Goal: Information Seeking & Learning: Learn about a topic

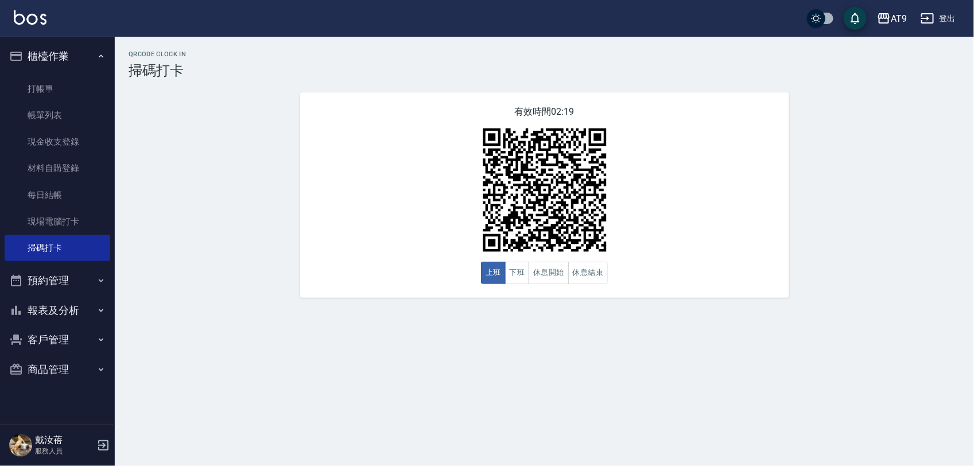
click at [951, 10] on button "登出" at bounding box center [938, 18] width 44 height 21
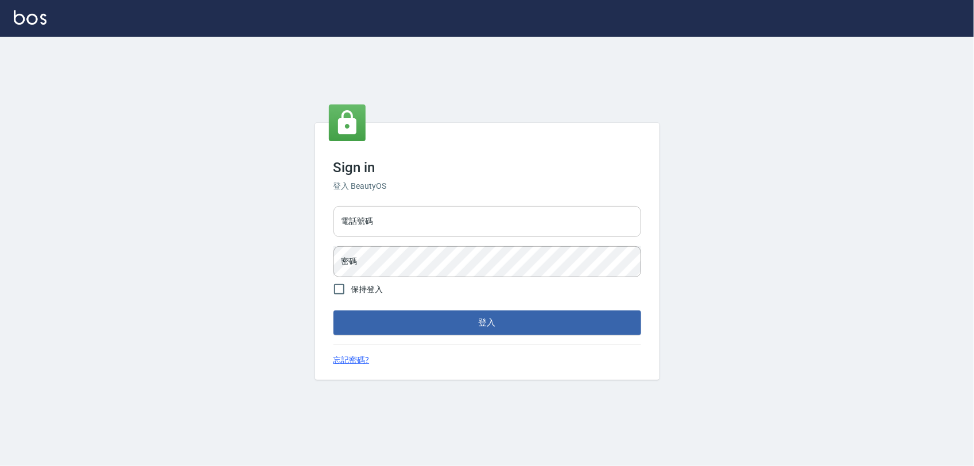
drag, startPoint x: 0, startPoint y: 0, endPoint x: 492, endPoint y: 221, distance: 539.8
click at [492, 221] on input "電話號碼" at bounding box center [487, 221] width 308 height 31
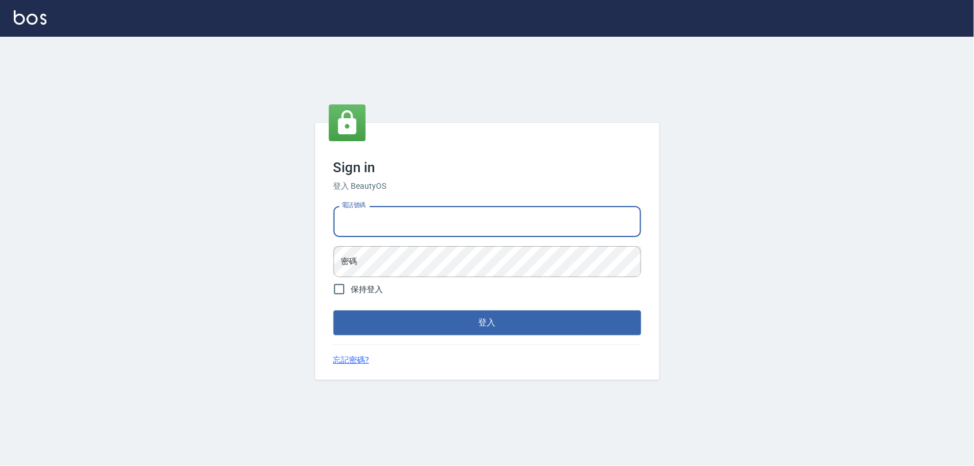
type input "0968065108"
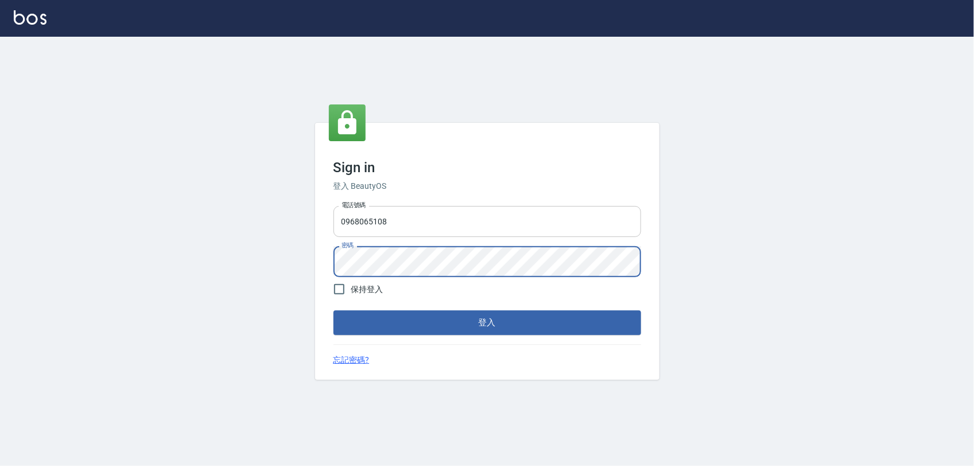
click at [333, 311] on button "登入" at bounding box center [487, 323] width 308 height 24
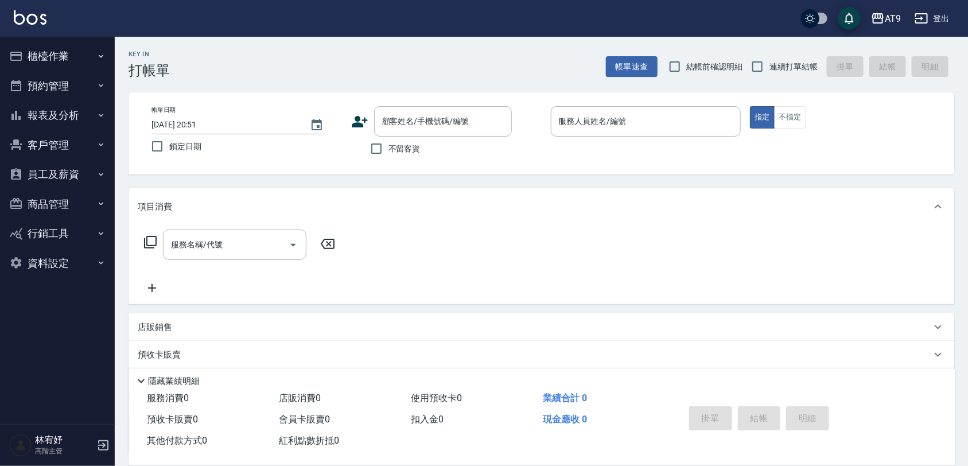
click at [389, 153] on span "不留客資" at bounding box center [405, 149] width 32 height 12
click at [389, 153] on input "不留客資" at bounding box center [376, 149] width 24 height 24
checkbox input "true"
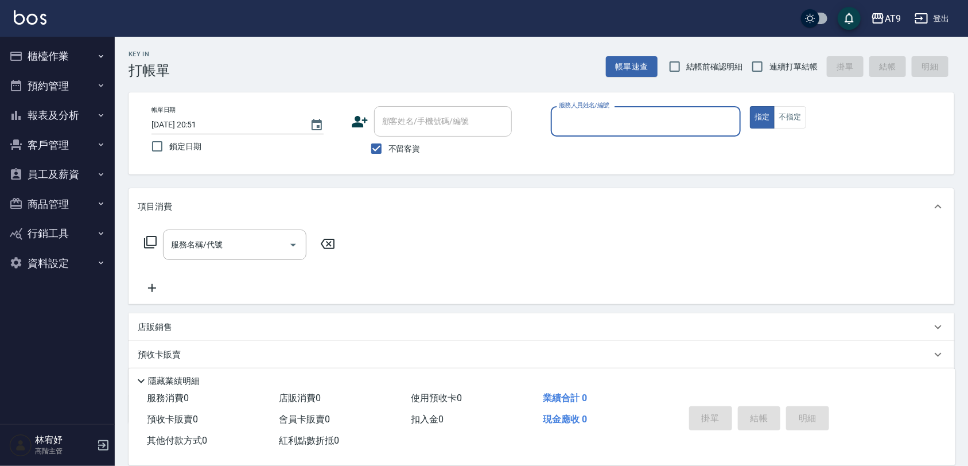
click at [802, 64] on span "連續打單結帳" at bounding box center [794, 67] width 48 height 12
click at [770, 64] on input "連續打單結帳" at bounding box center [758, 67] width 24 height 24
checkbox input "true"
click at [633, 118] on input "服務人員姓名/編號" at bounding box center [646, 121] width 180 height 20
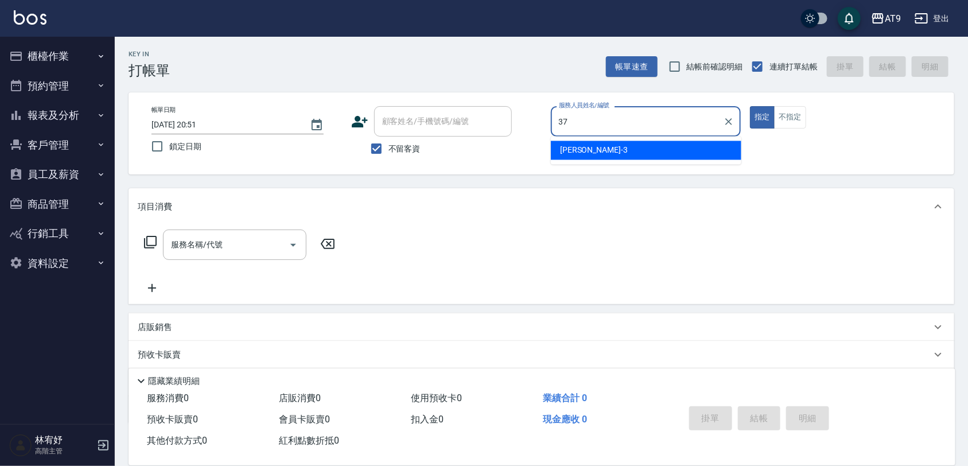
type input "林智慧-37"
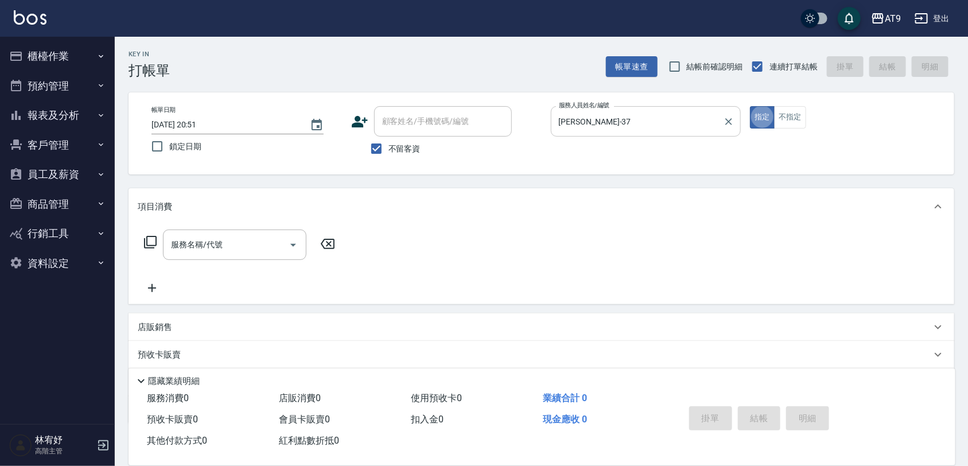
type button "true"
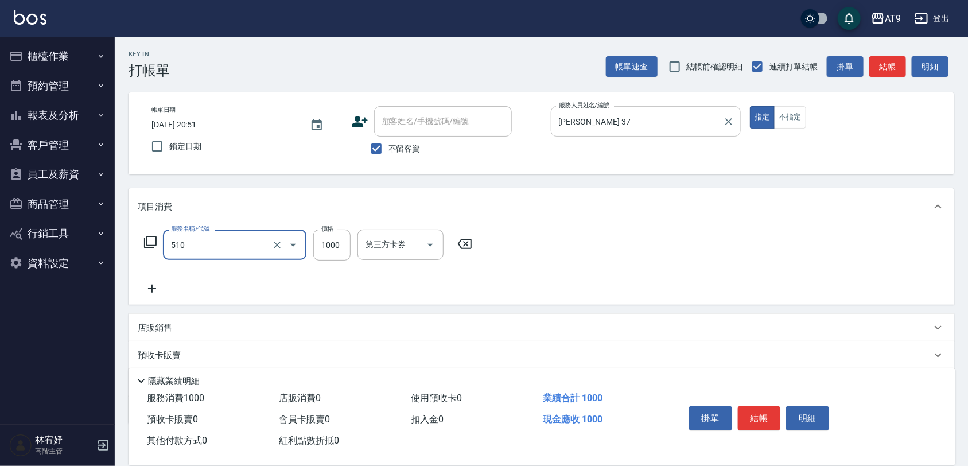
type input "染髮-2(510)"
type input "1200"
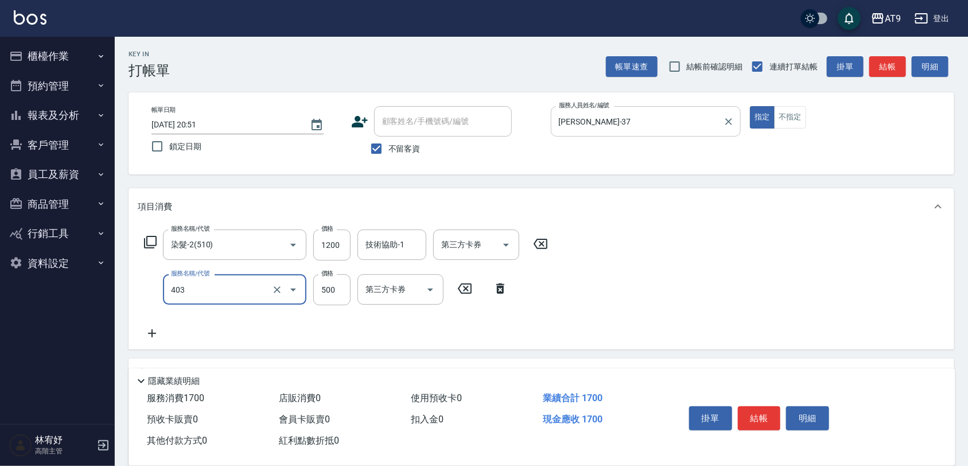
type input "天天護髮(403)"
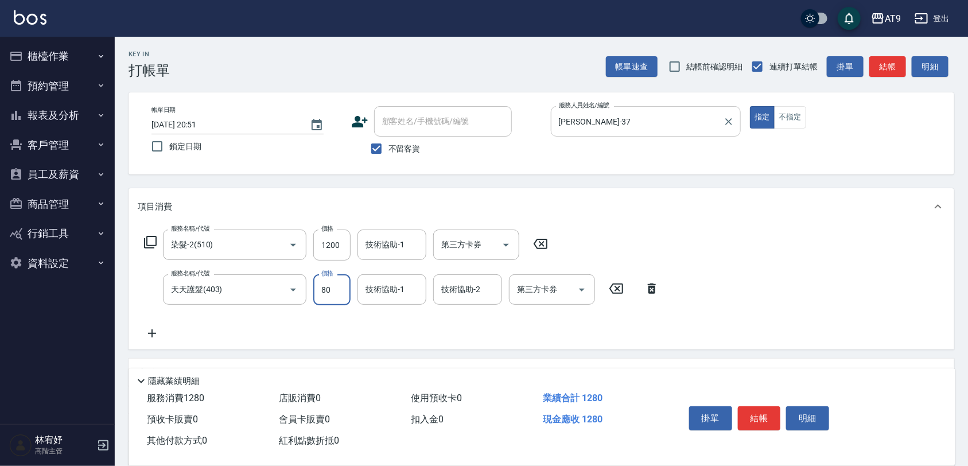
type input "800"
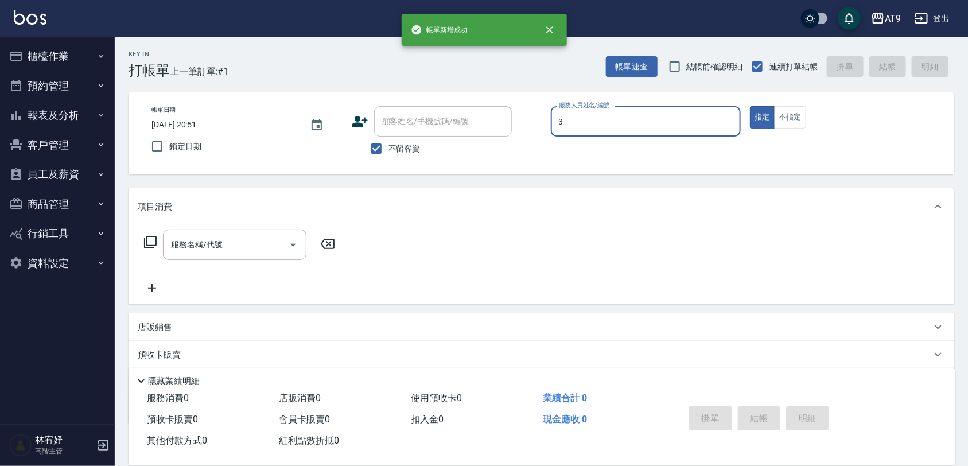
type input "FANNY-3"
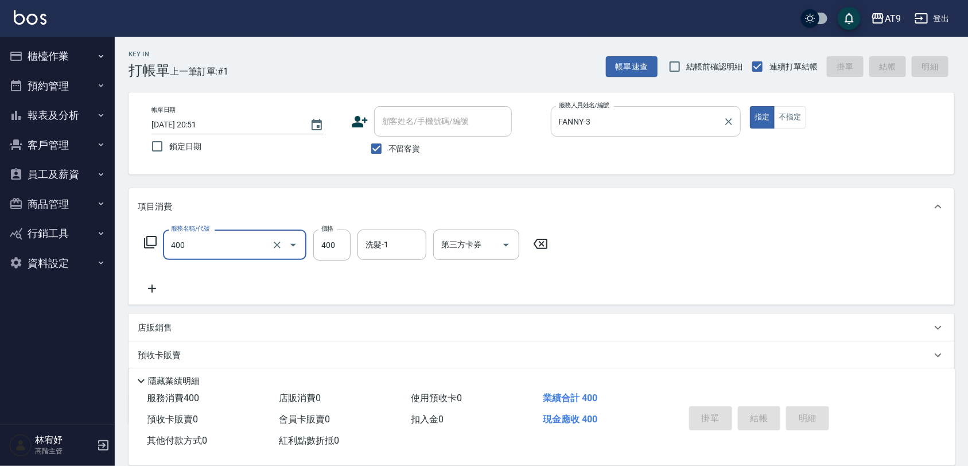
type input "400"
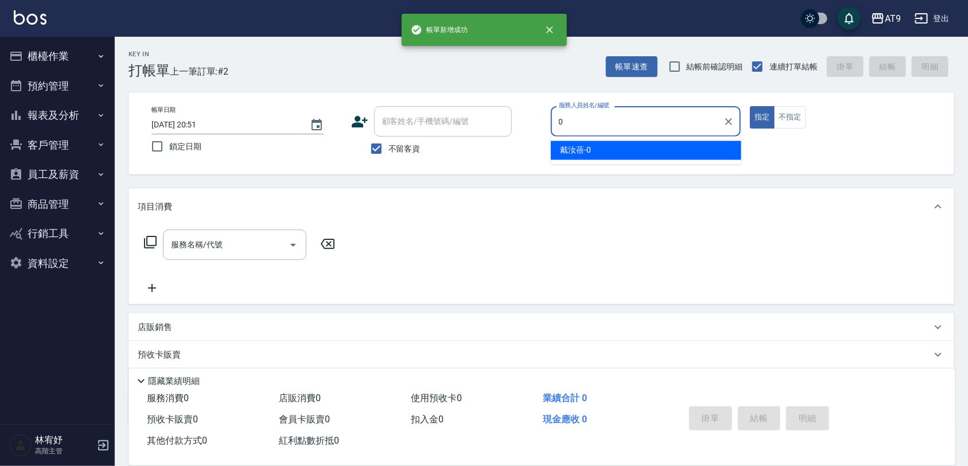
type input "戴汝蓓-0"
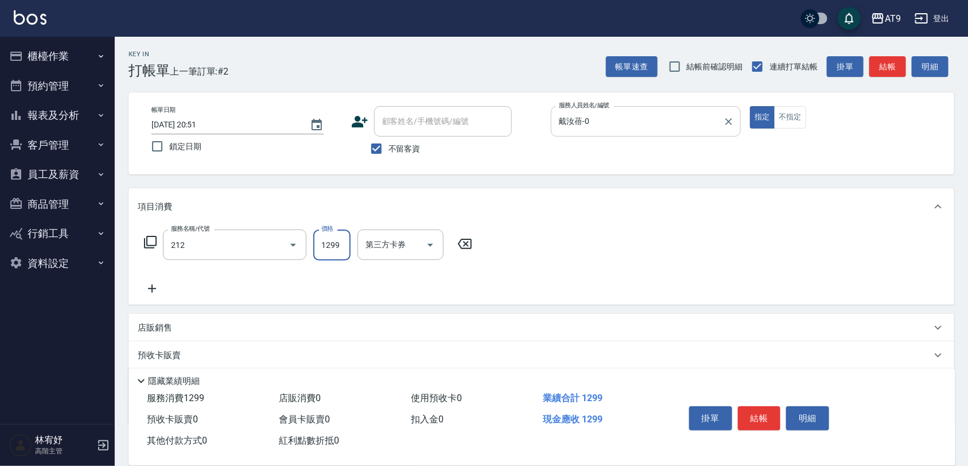
type input "燙髮(212)"
type input "1299"
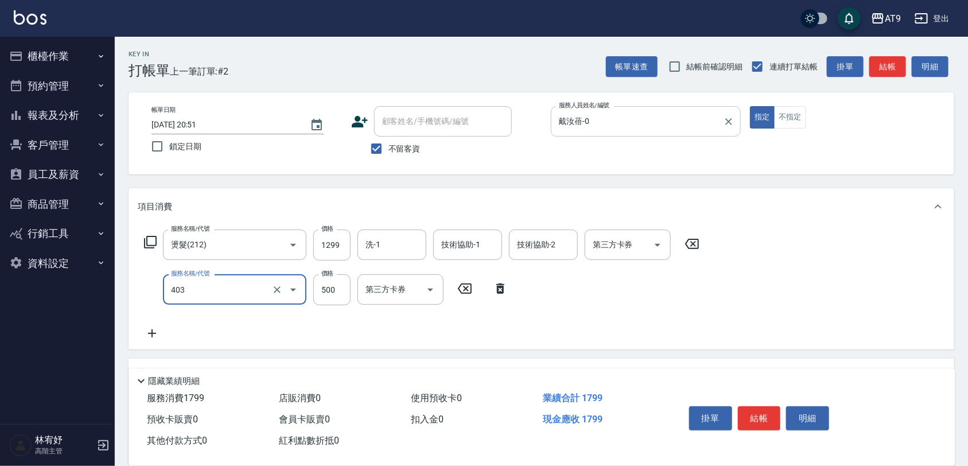
type input "天天護髮(403)"
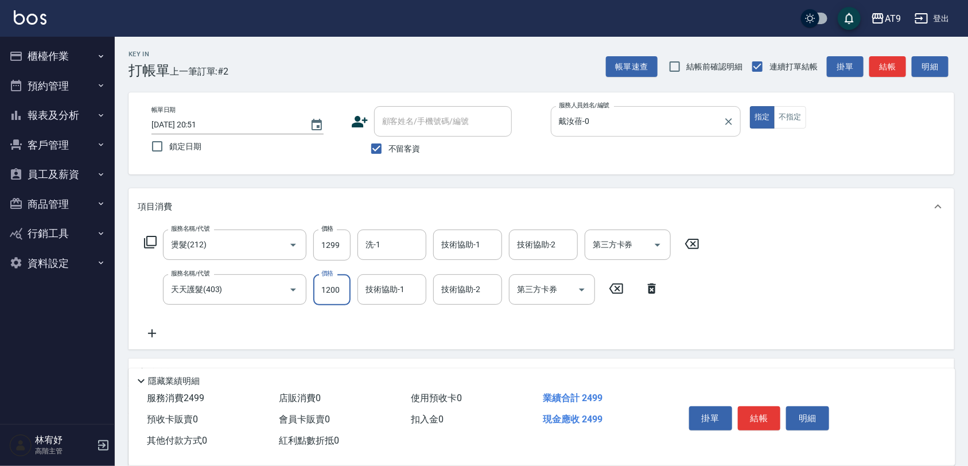
type input "1200"
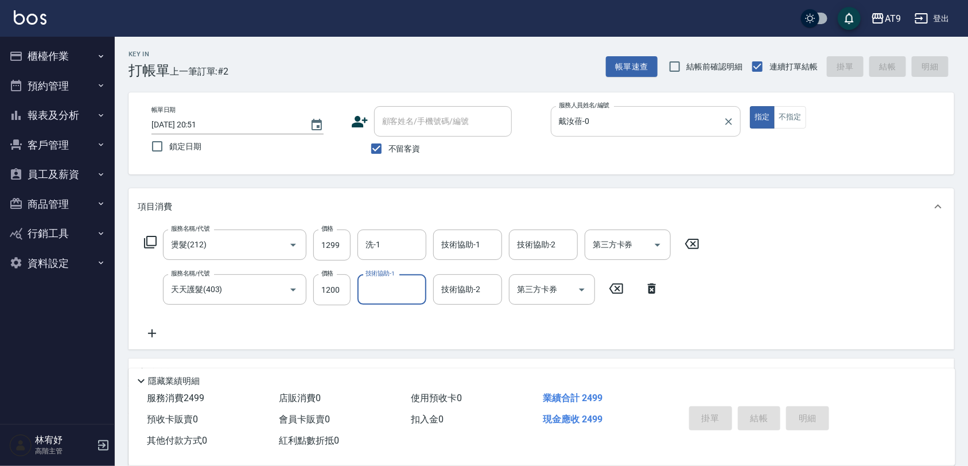
type input "2025/09/22 20:52"
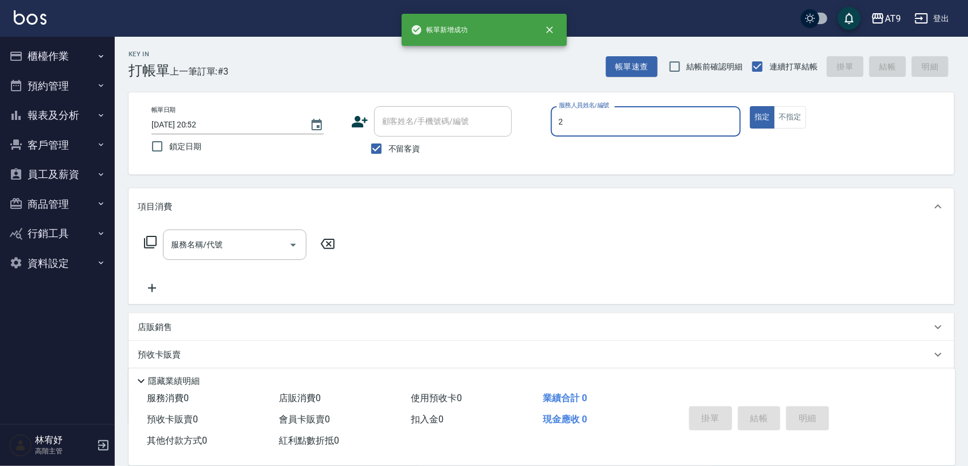
type input "龔雅菁-2"
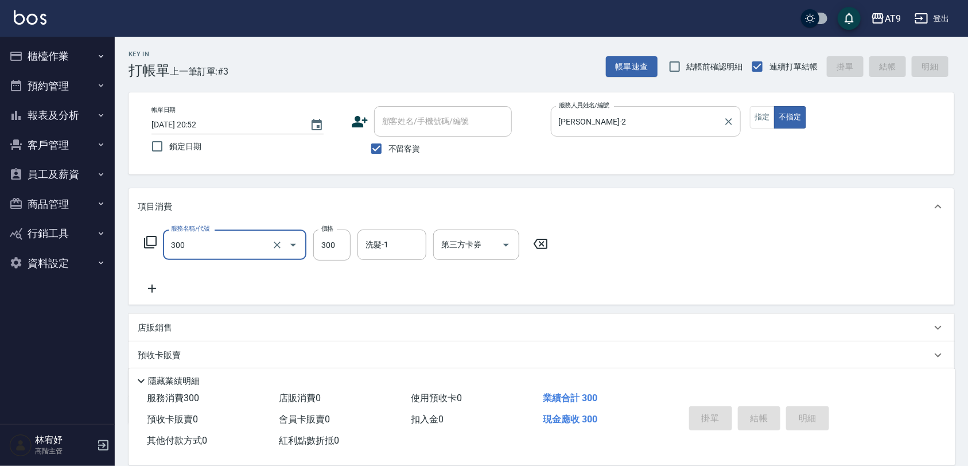
type input "300"
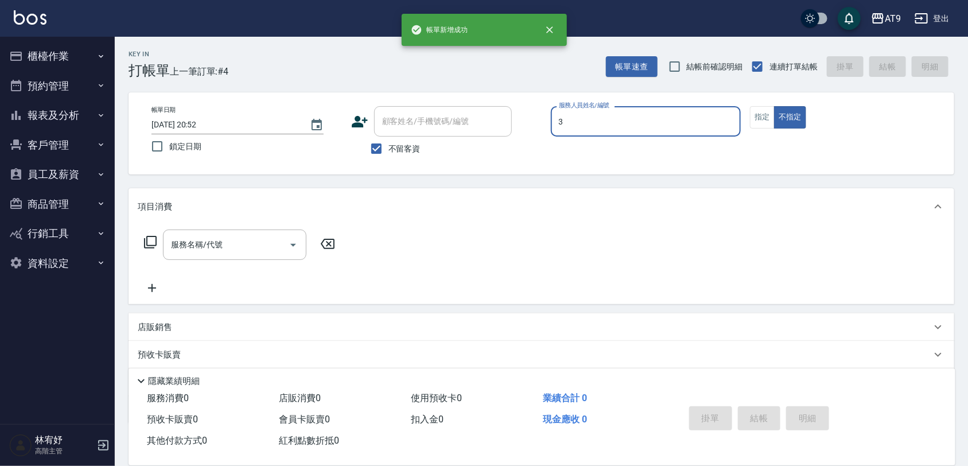
type input "FANNY-3"
type button "false"
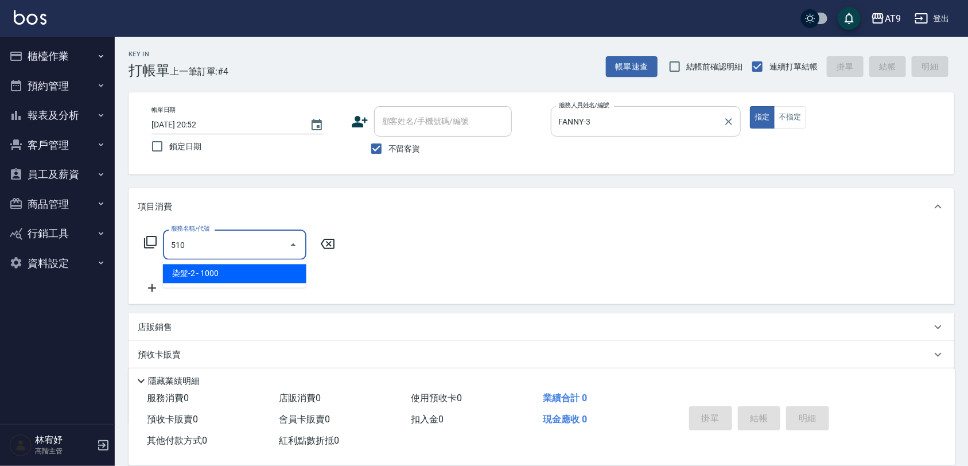
type input "染髮-2(510)"
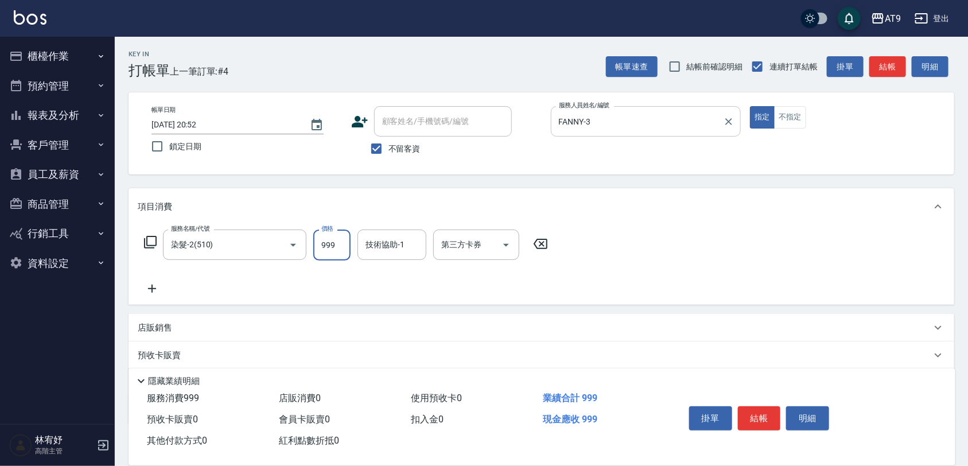
type input "999"
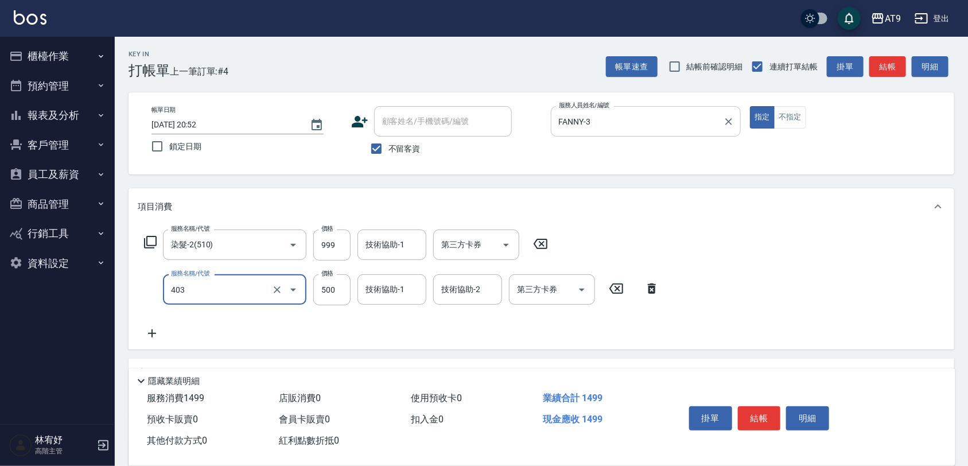
type input "天天護髮(403)"
type input "2500"
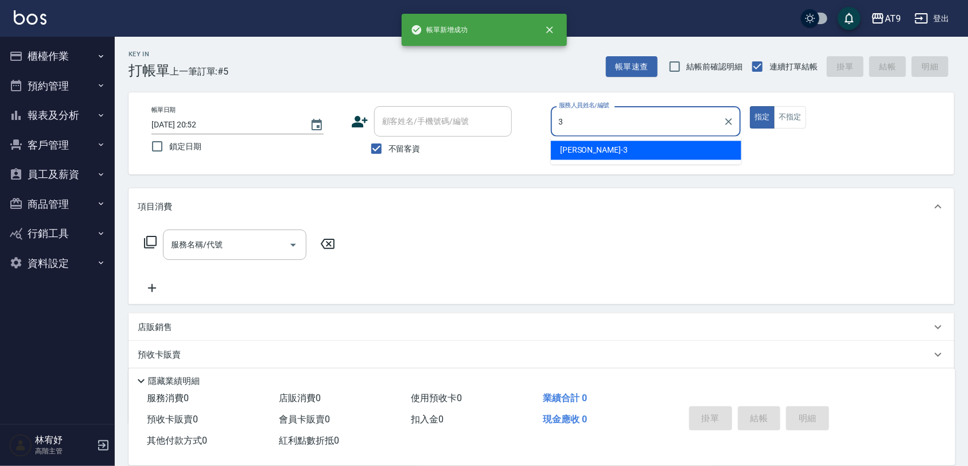
type input "FANNY-3"
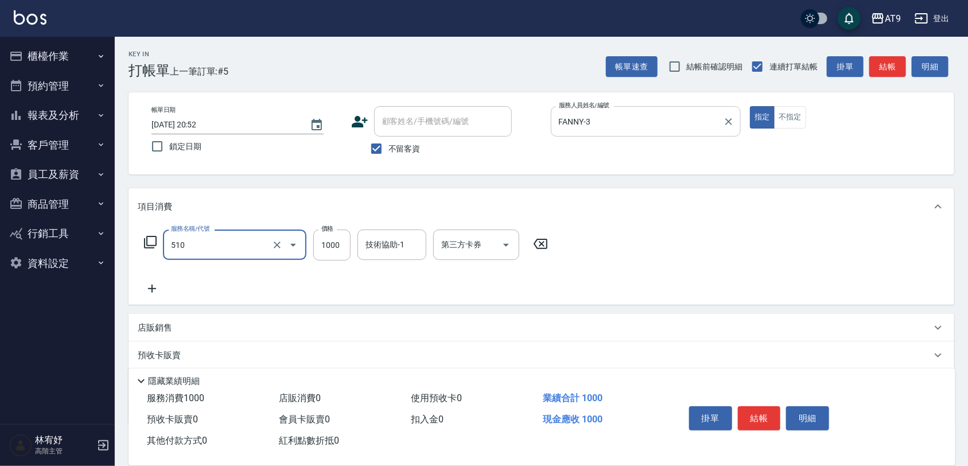
type input "染髮-2(510)"
type input "1380"
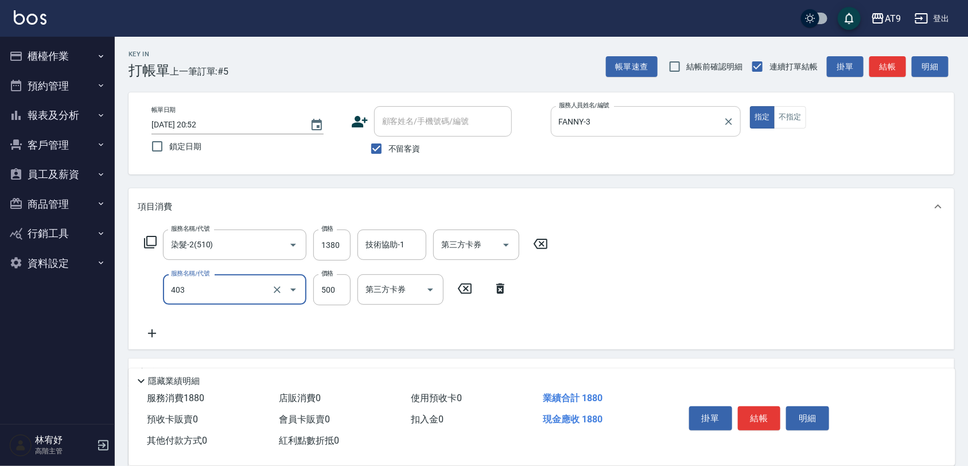
type input "天天護髮(403)"
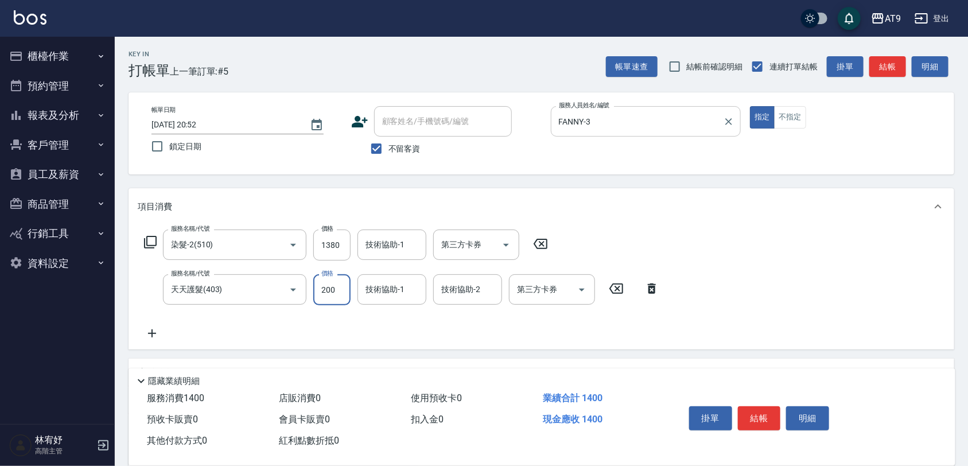
type input "2000"
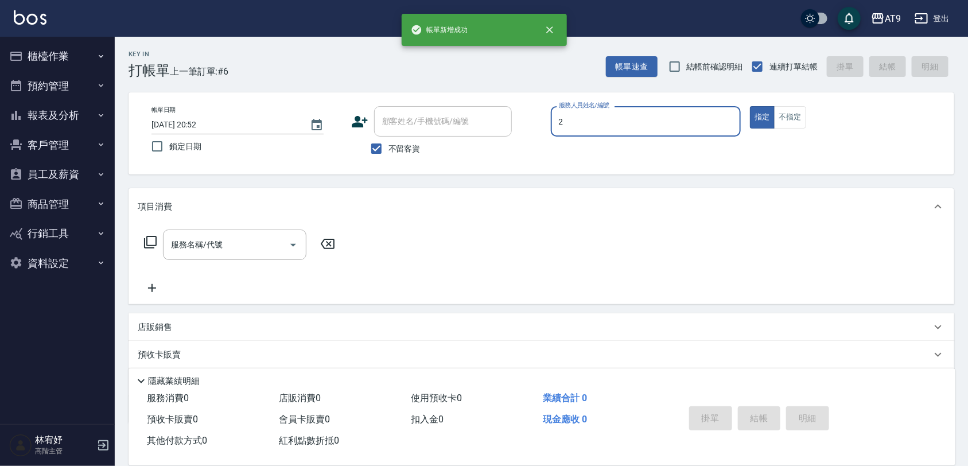
type input "龔雅菁-2"
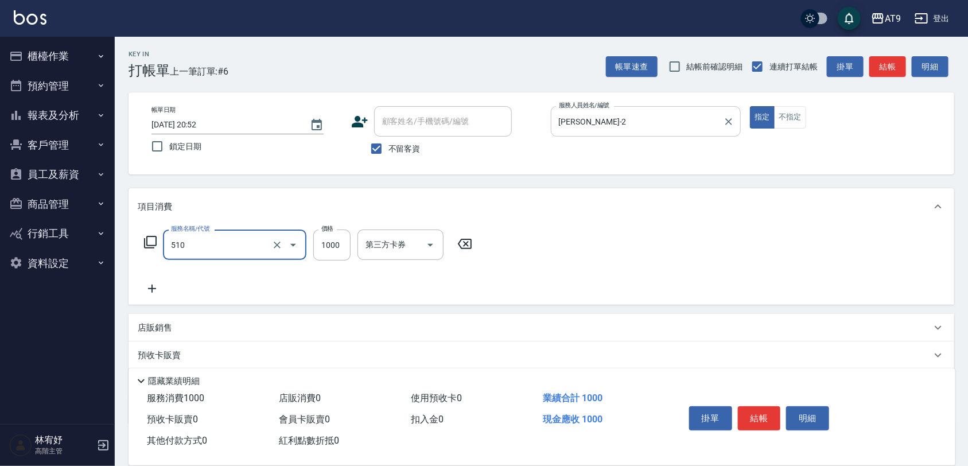
type input "染髮-2(510)"
type input "1999"
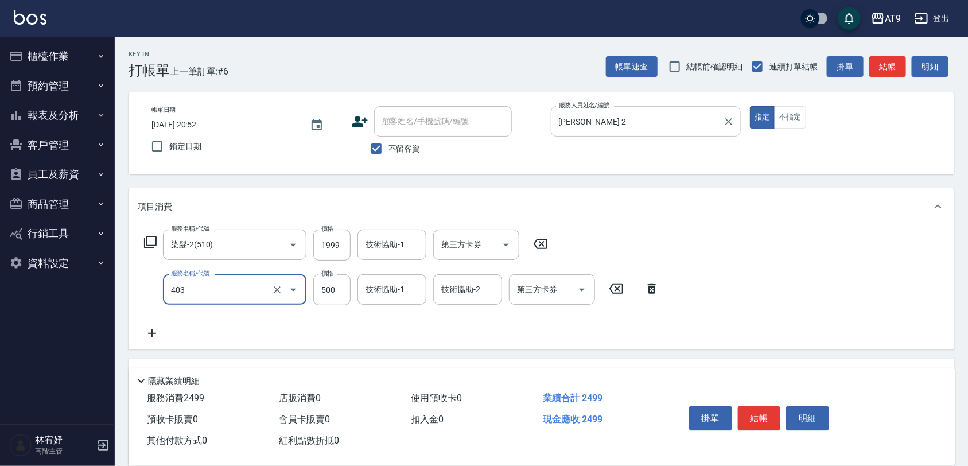
type input "天天護髮(403)"
type input "1200"
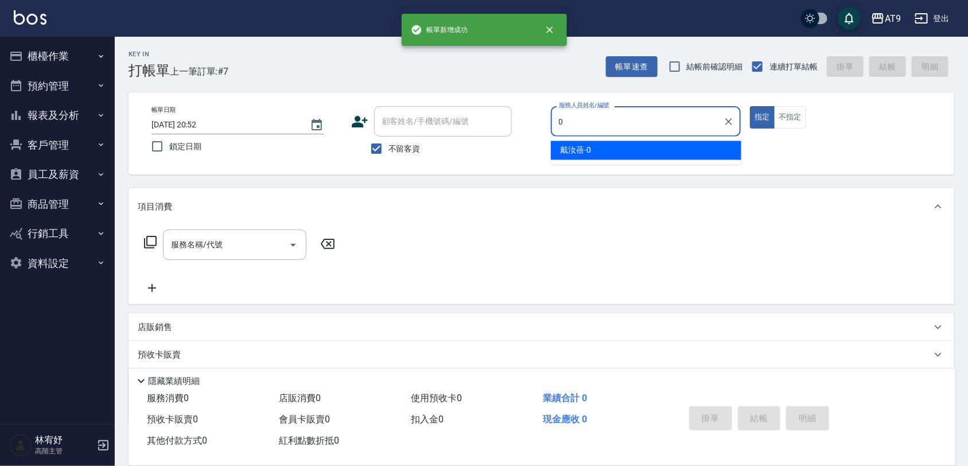
type input "戴汝蓓-0"
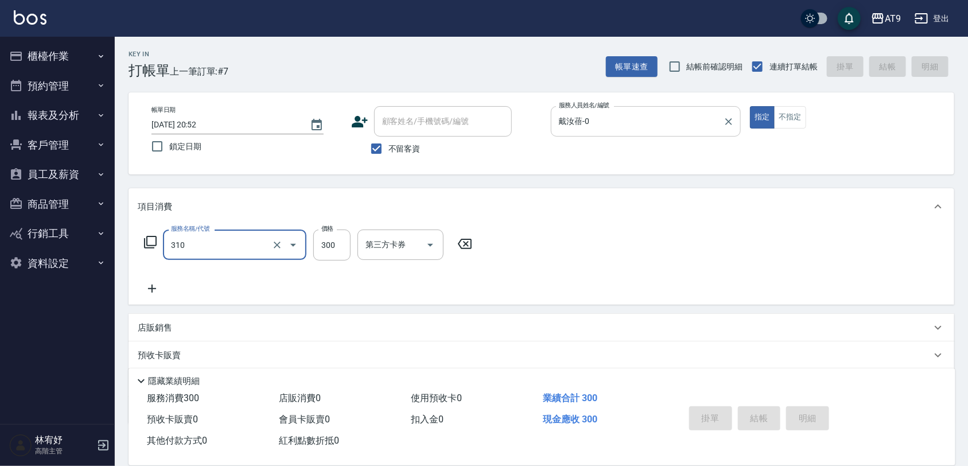
type input "310"
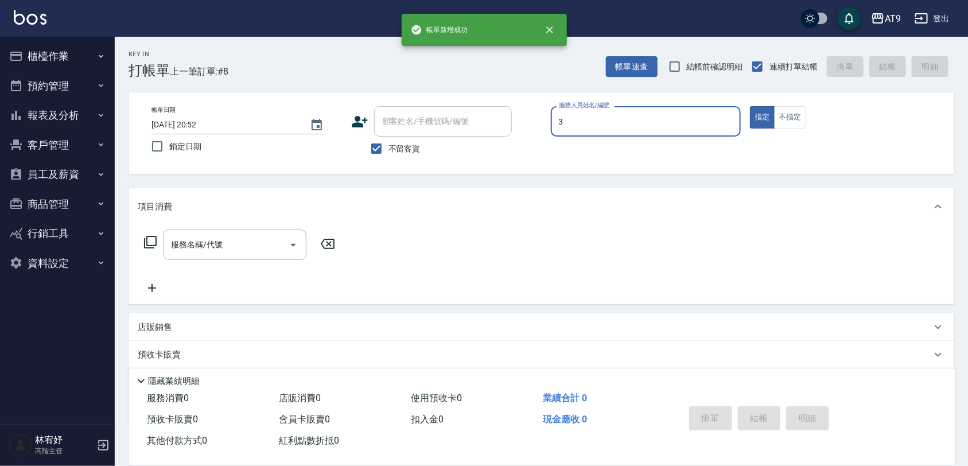
type input "FANNY-3"
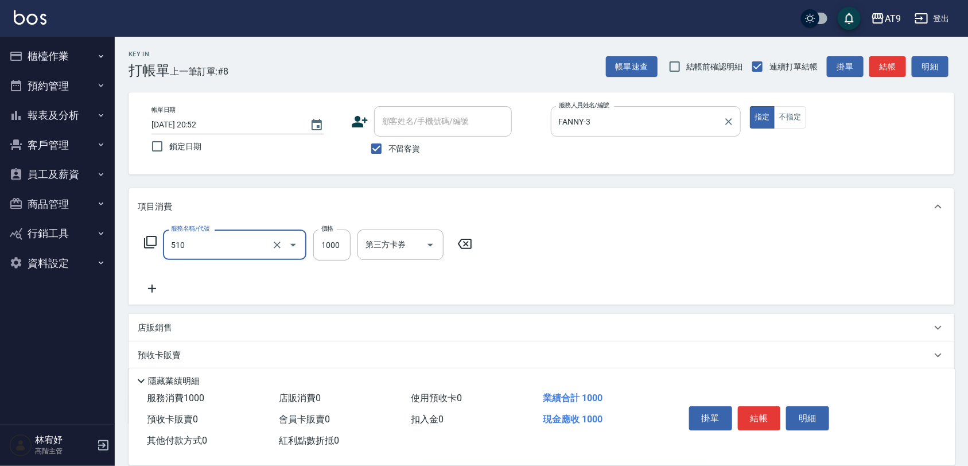
type input "染髮-2(510)"
click at [277, 246] on icon "Clear" at bounding box center [276, 244] width 11 height 11
type input "1980"
type input "染髮-3(512)"
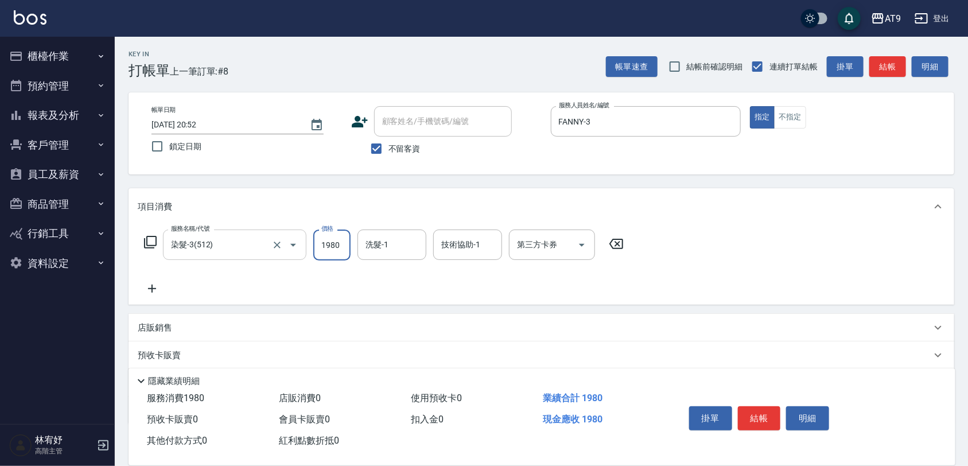
type input "1980"
type input "林智慧-37"
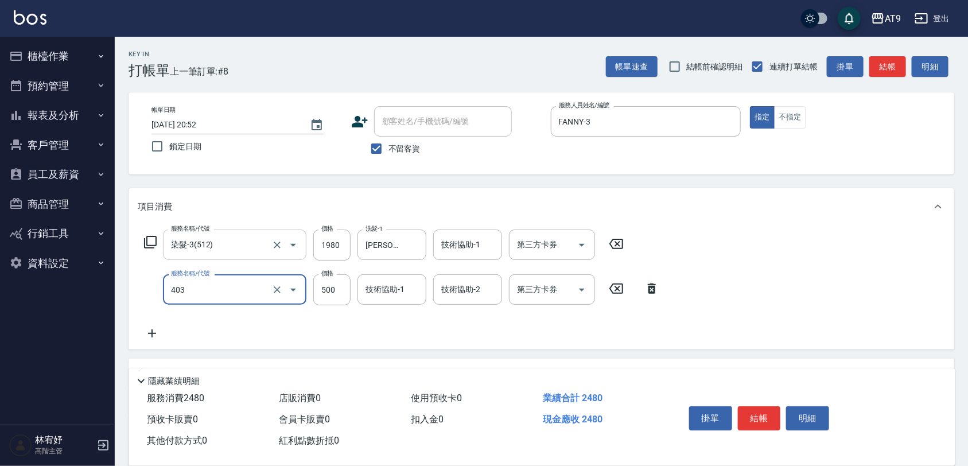
type input "天天護髮(403)"
type input "2000"
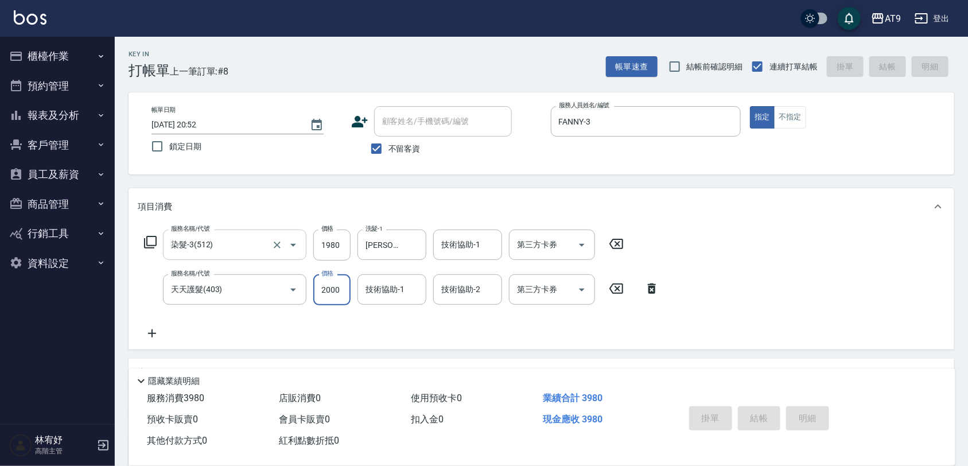
type input "2025/09/22 20:53"
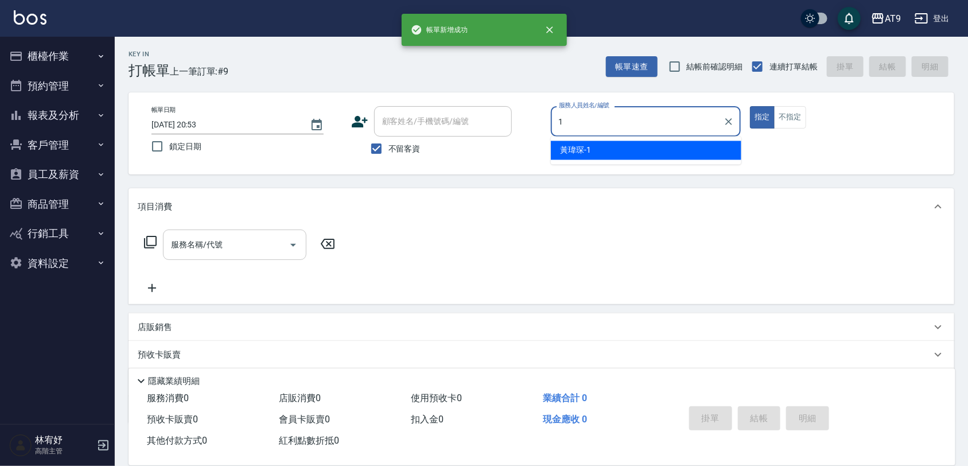
type input "黃瑋琛-1"
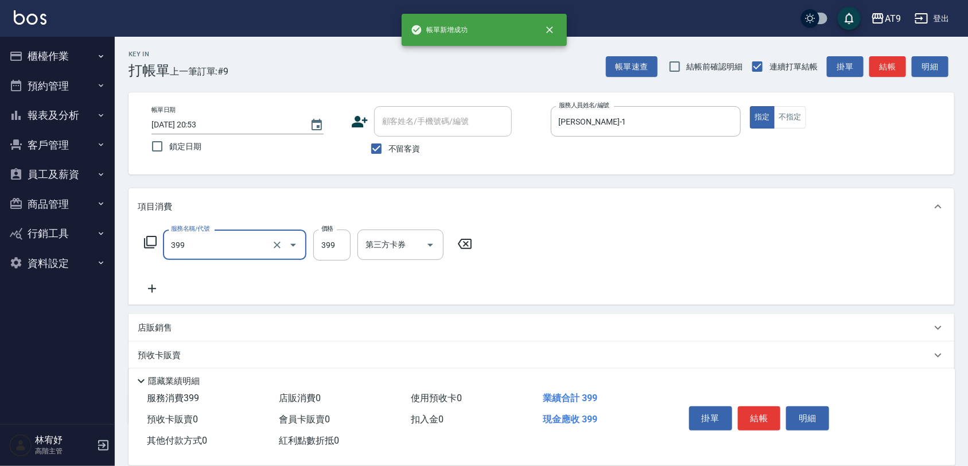
type input "海鹽SPA洗(399)"
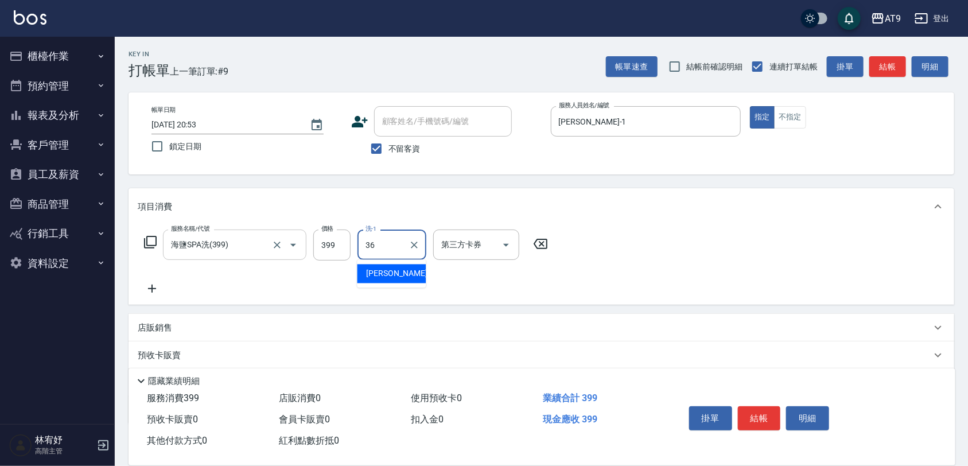
type input "蔡秉諶-36"
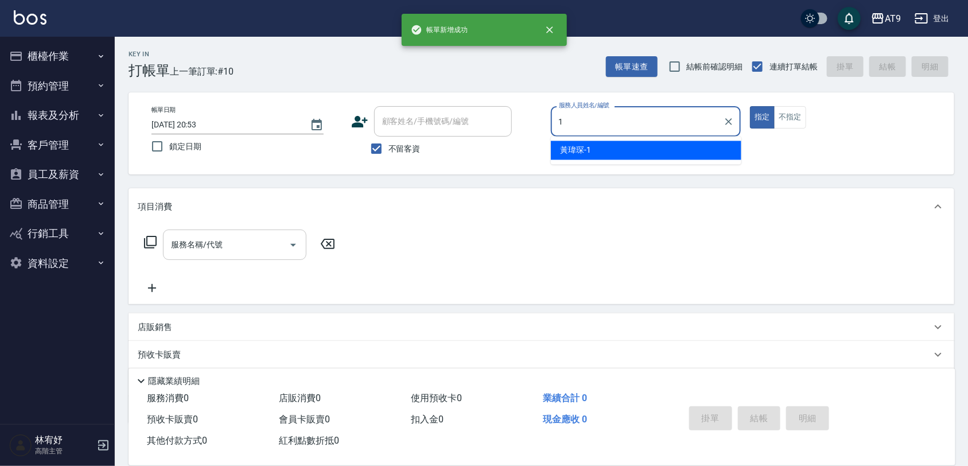
type input "黃瑋琛-1"
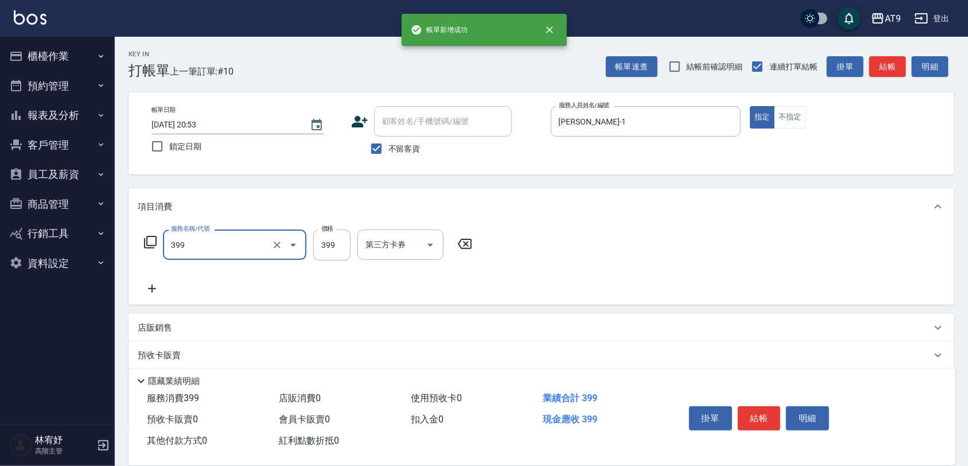
type input "海鹽SPA洗(399)"
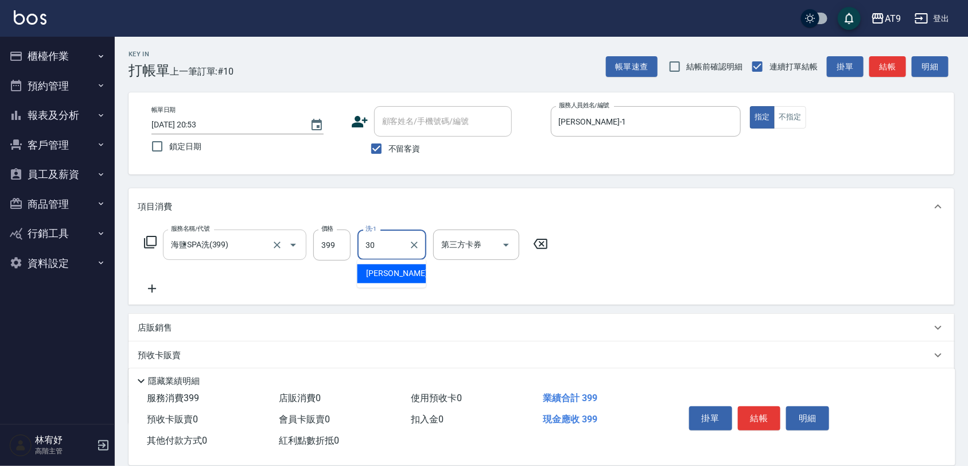
type input "劉羿君-30"
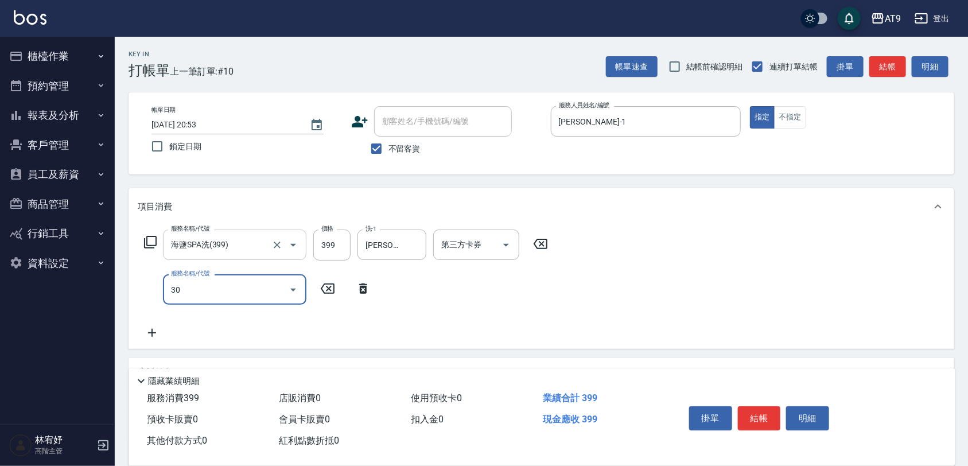
type input "302"
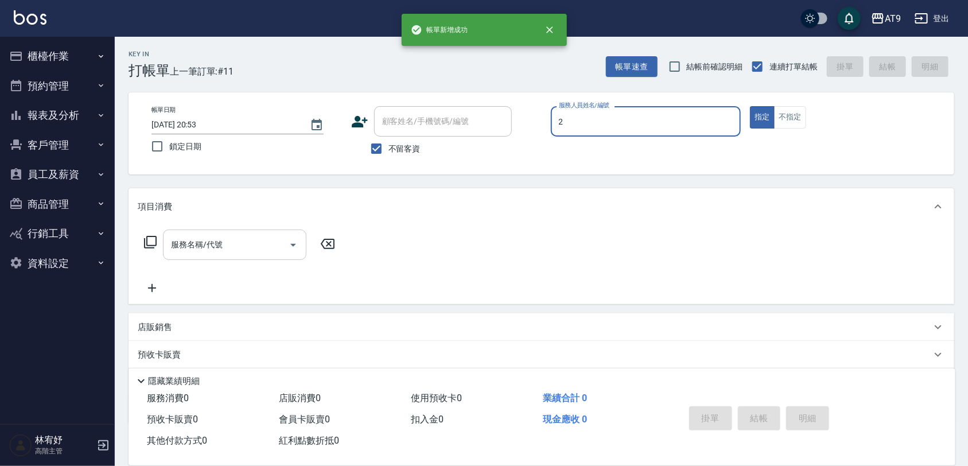
type input "龔雅菁-2"
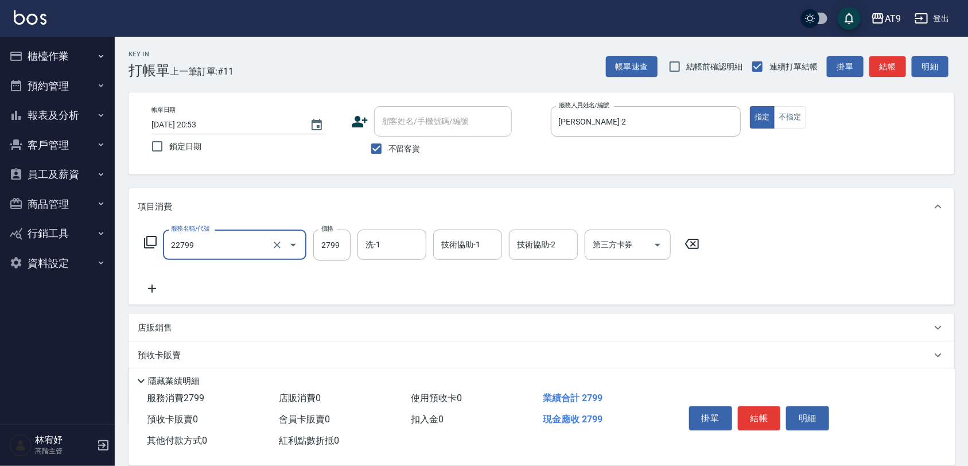
type input "燙髮套餐(22799)"
type input "2200"
type input "335"
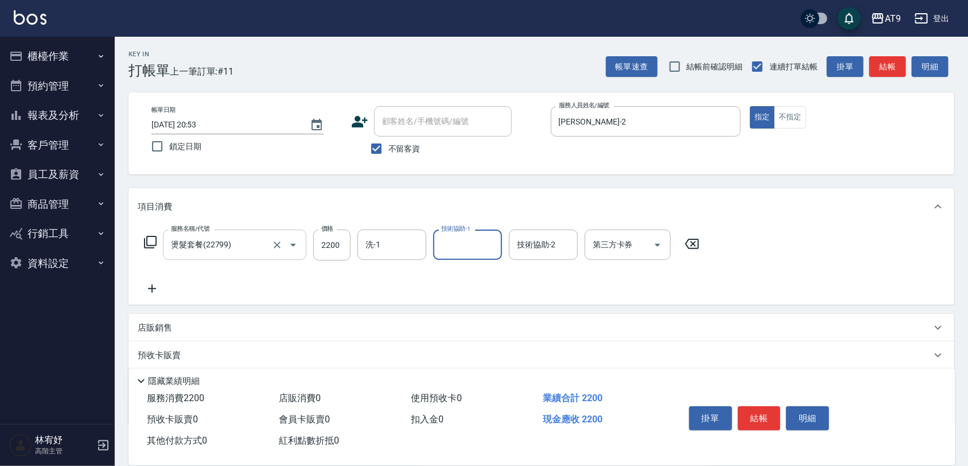
click at [374, 262] on div "服務名稱/代號 燙髮套餐(22799) 服務名稱/代號 價格 2200 價格 洗-1 洗-1 技術協助-1 技術協助-1 技術協助-2 技術協助-2 第三方卡…" at bounding box center [422, 263] width 569 height 66
click at [401, 239] on input "洗-1" at bounding box center [392, 245] width 59 height 20
type input "邱靖淳-35"
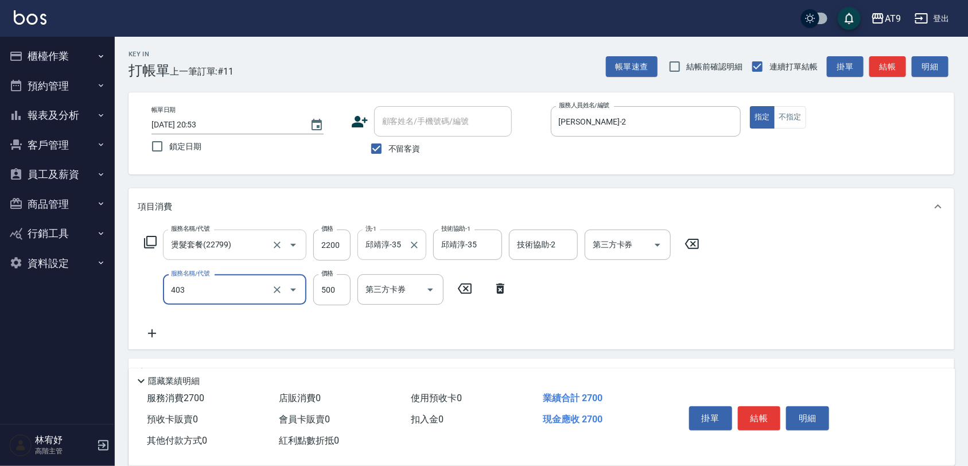
type input "天天護髮(403)"
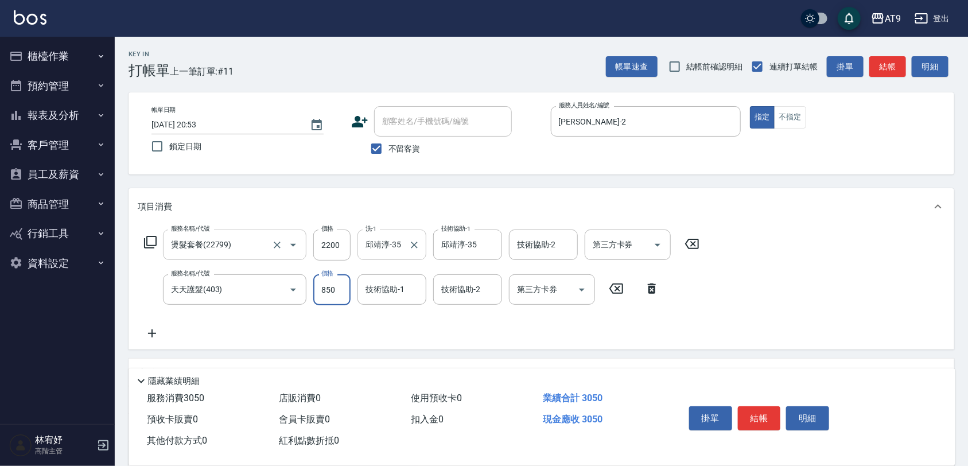
type input "850"
type input "邱靖淳-35"
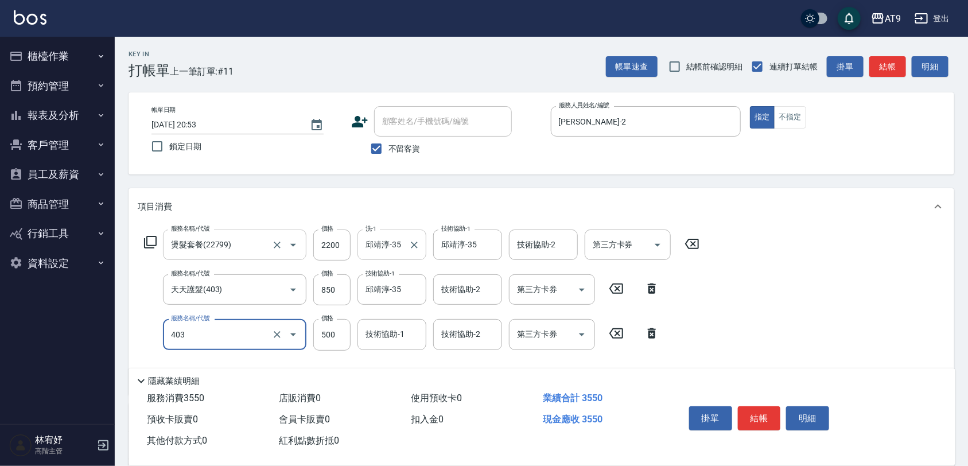
type input "天天護髮(403)"
type input "500"
click at [280, 324] on div at bounding box center [285, 334] width 32 height 30
click at [274, 329] on icon "Clear" at bounding box center [276, 334] width 11 height 11
type input "SC500(500)"
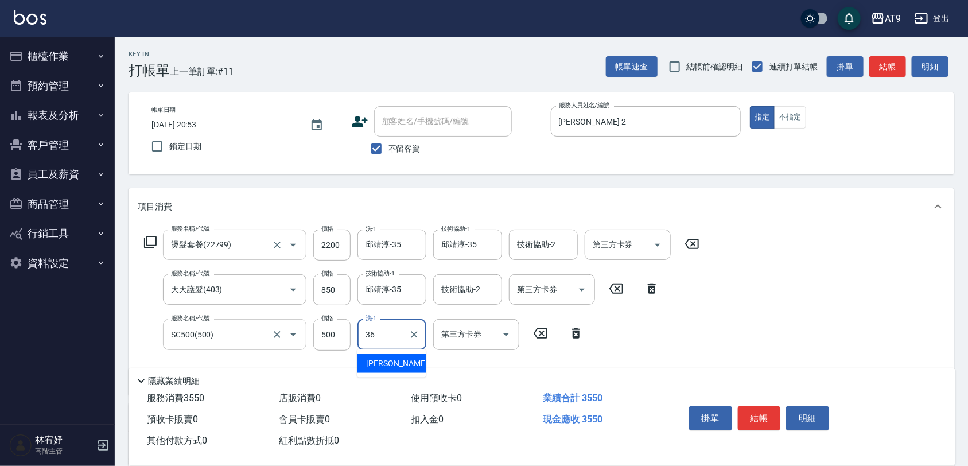
type input "36"
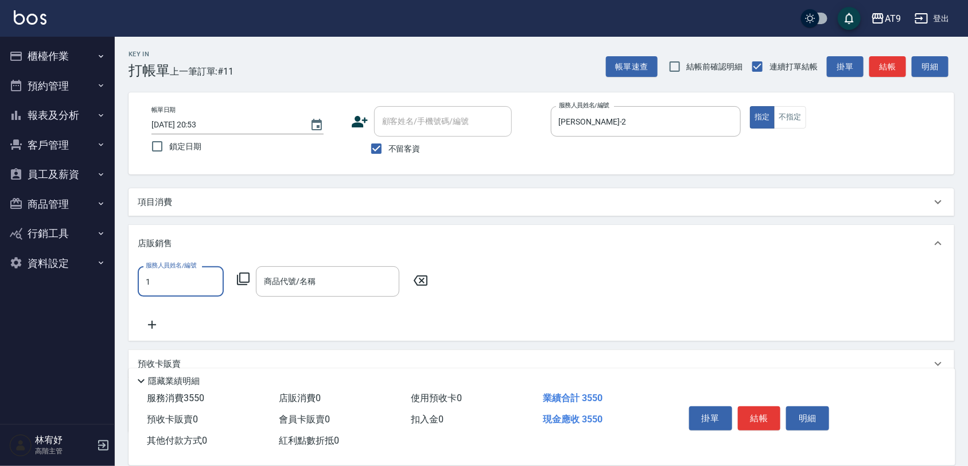
type input "黃瑋琛-1"
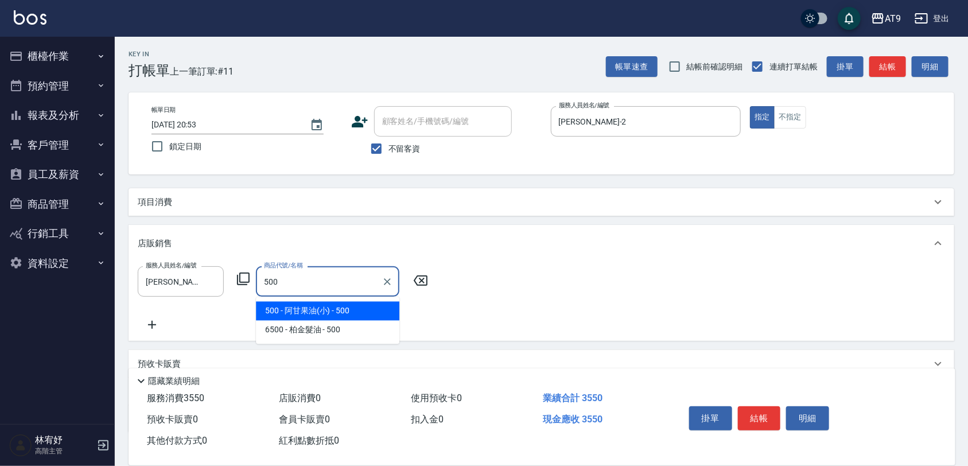
type input "阿甘果油(小)"
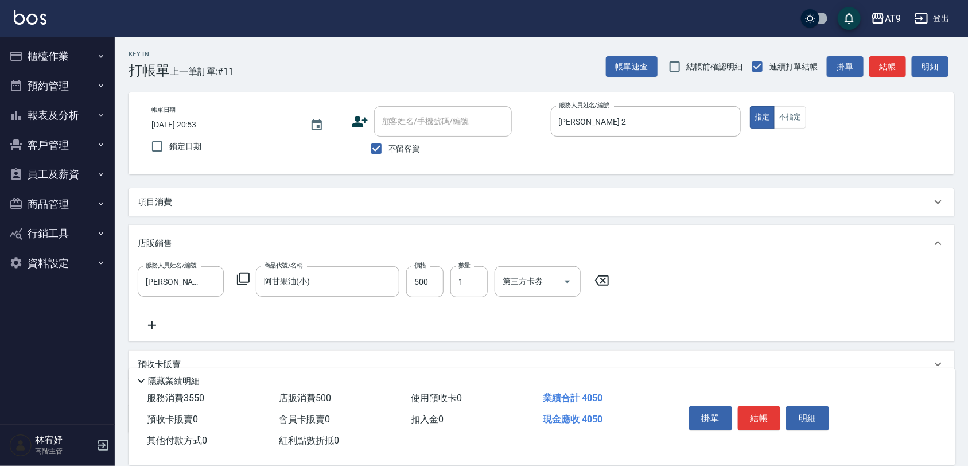
click at [248, 213] on div "項目消費" at bounding box center [542, 202] width 826 height 28
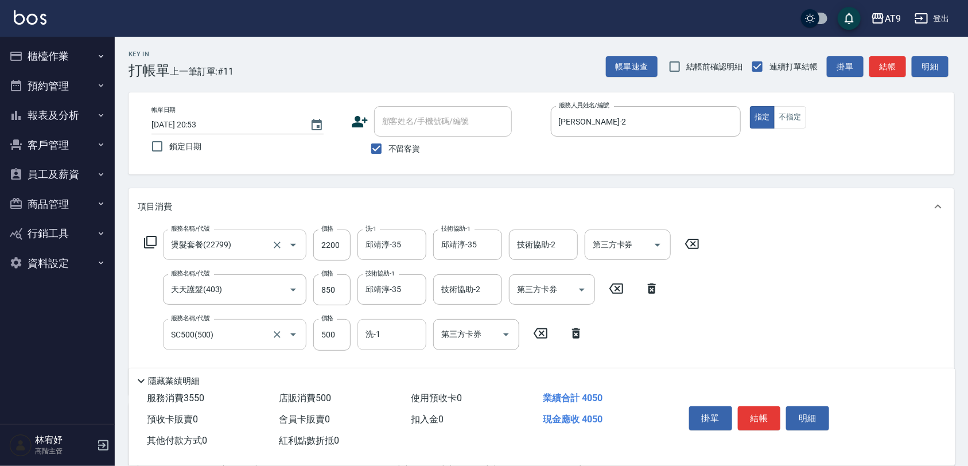
click at [381, 339] on input "洗-1" at bounding box center [392, 334] width 59 height 20
type input "蔡秉諶-36"
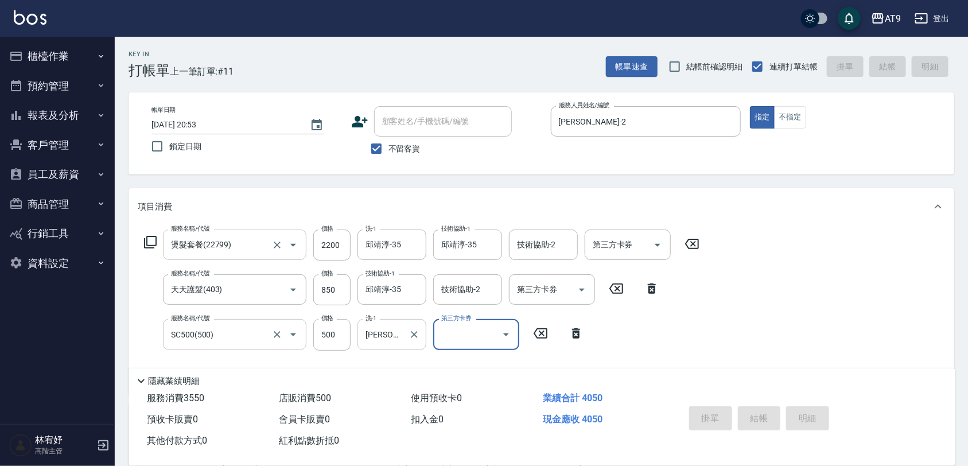
type input "2025/09/22 20:54"
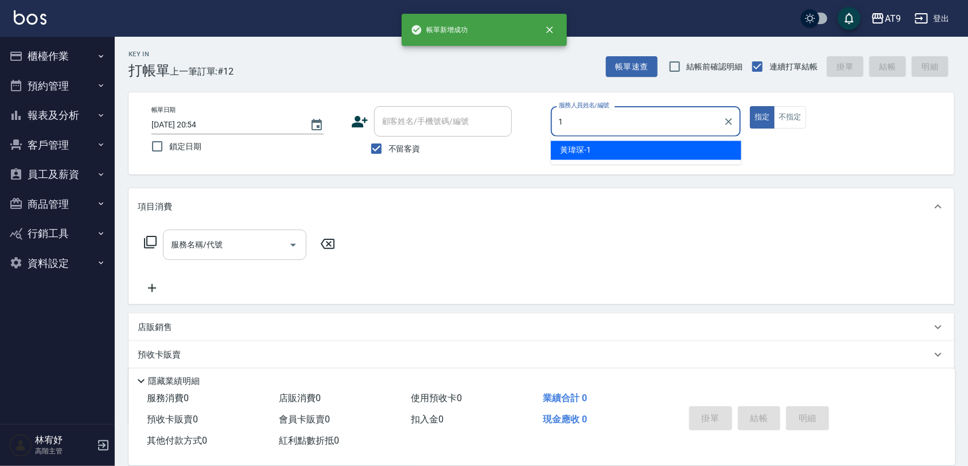
type input "黃瑋琛-1"
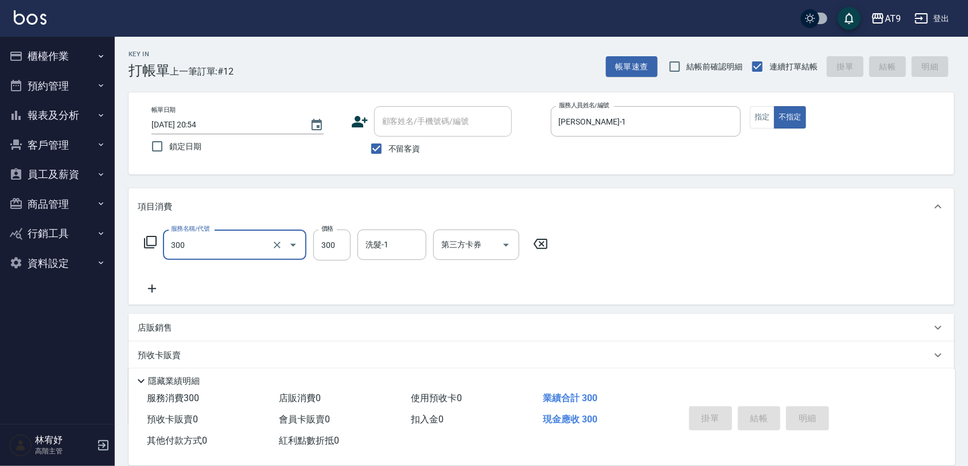
type input "300"
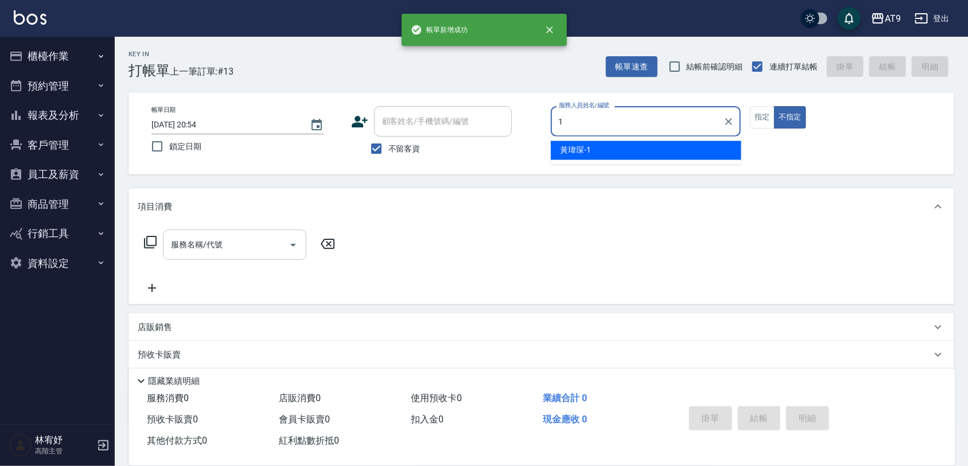
type input "黃瑋琛-1"
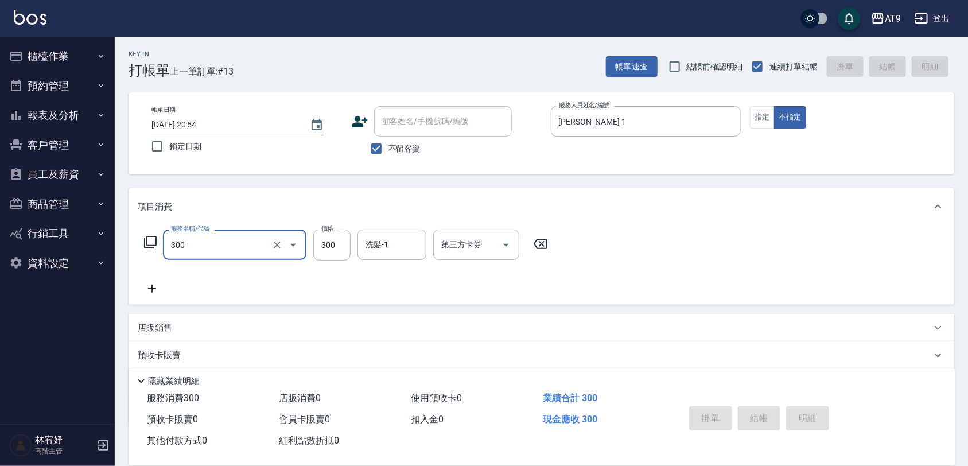
type input "300"
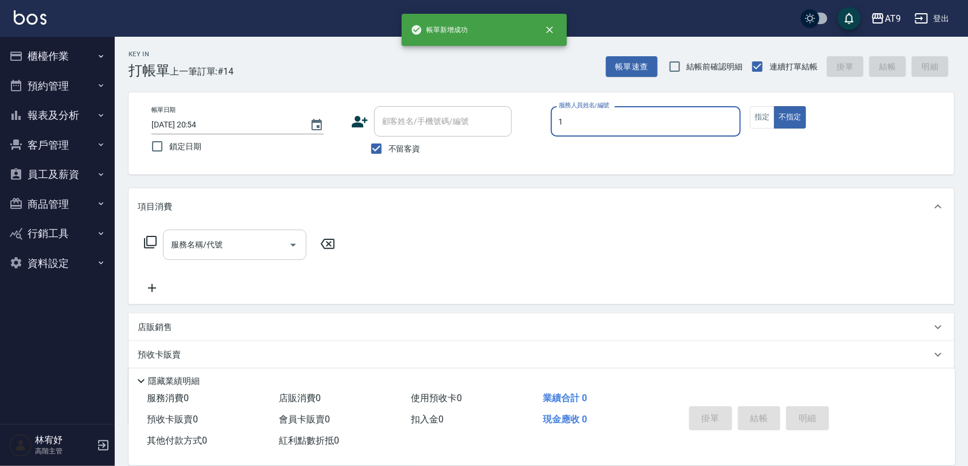
type input "黃瑋琛-1"
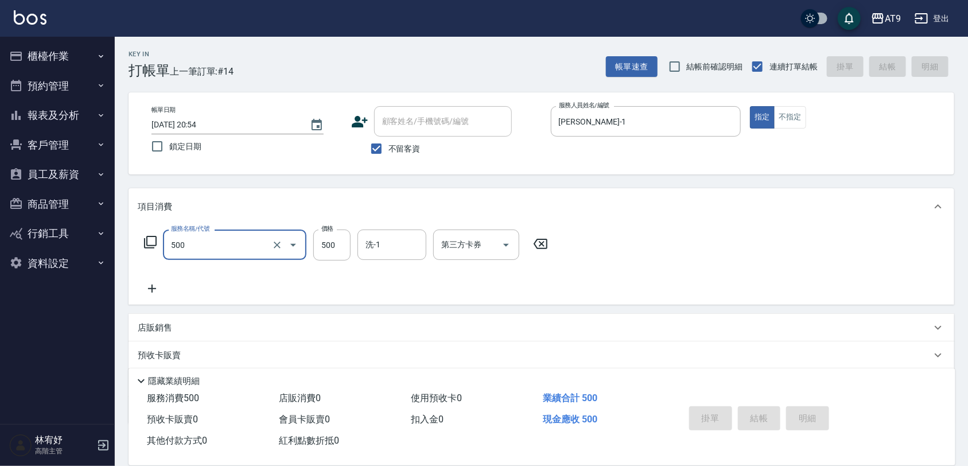
type input "500"
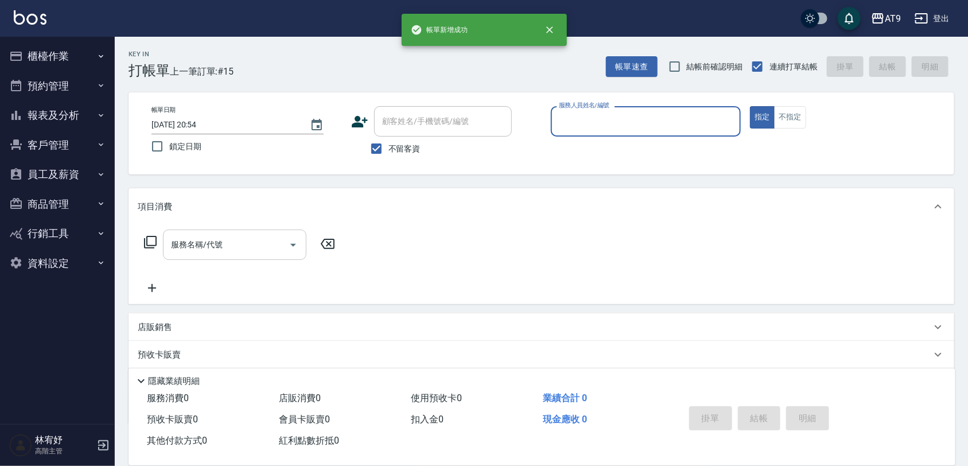
click at [56, 104] on button "報表及分析" at bounding box center [58, 115] width 106 height 30
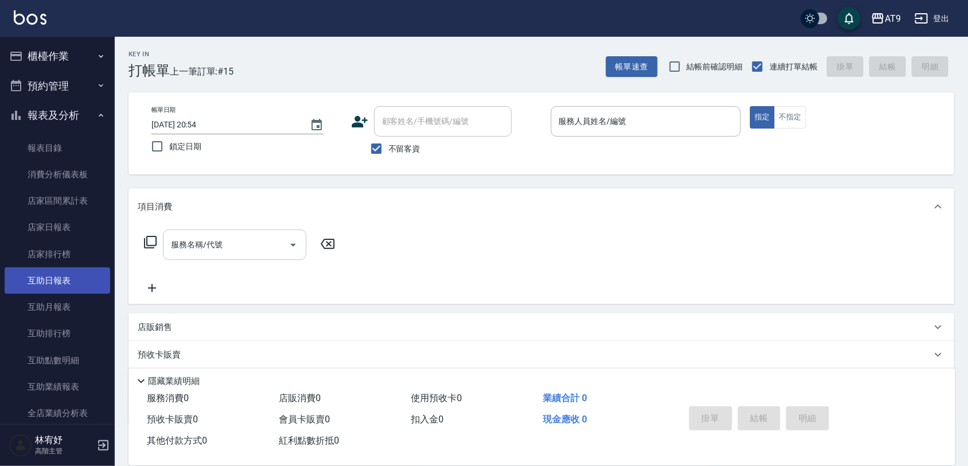
click at [59, 282] on link "互助日報表" at bounding box center [58, 280] width 106 height 26
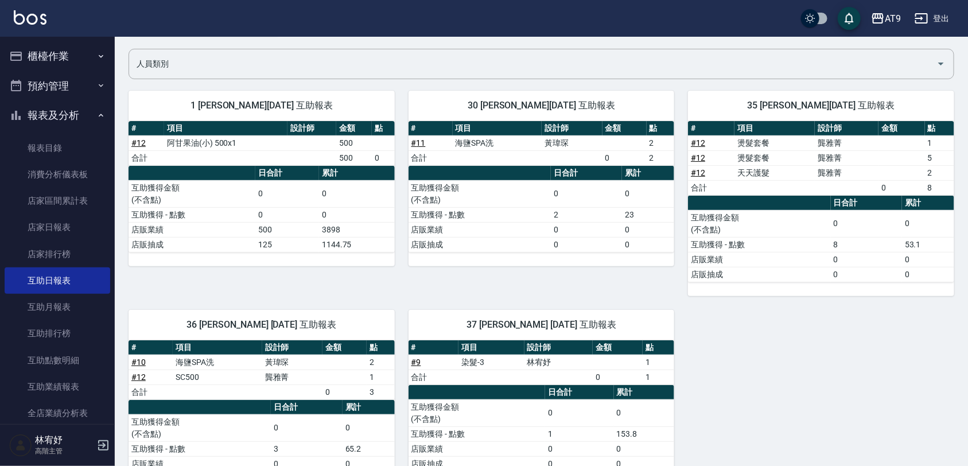
scroll to position [57, 0]
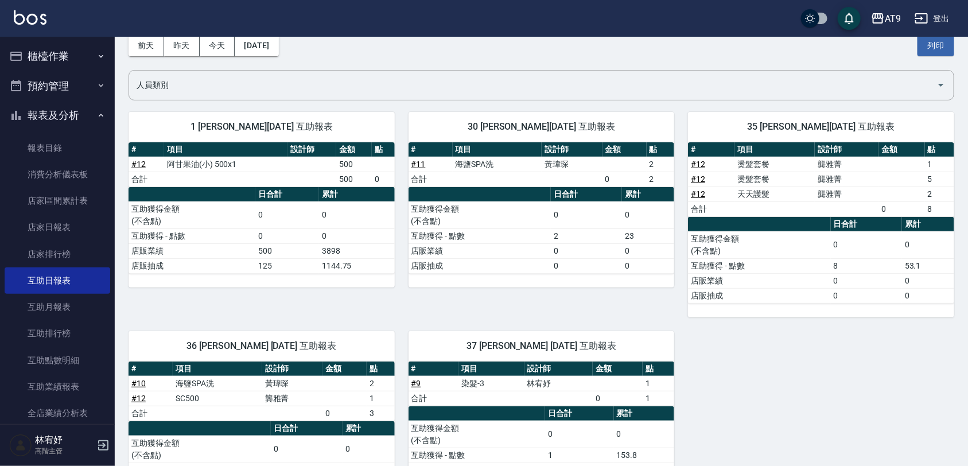
click at [701, 188] on td "# 12" at bounding box center [711, 194] width 46 height 15
click at [700, 188] on td "# 12" at bounding box center [711, 194] width 46 height 15
drag, startPoint x: 700, startPoint y: 188, endPoint x: 700, endPoint y: 194, distance: 6.3
click at [700, 194] on link "# 12" at bounding box center [698, 193] width 14 height 9
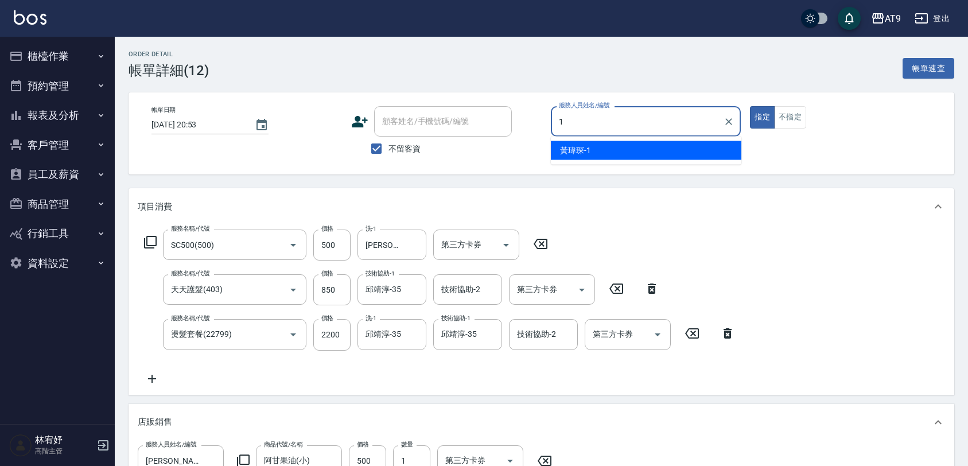
type input "1"
type button "true"
type input "[PERSON_NAME]-1"
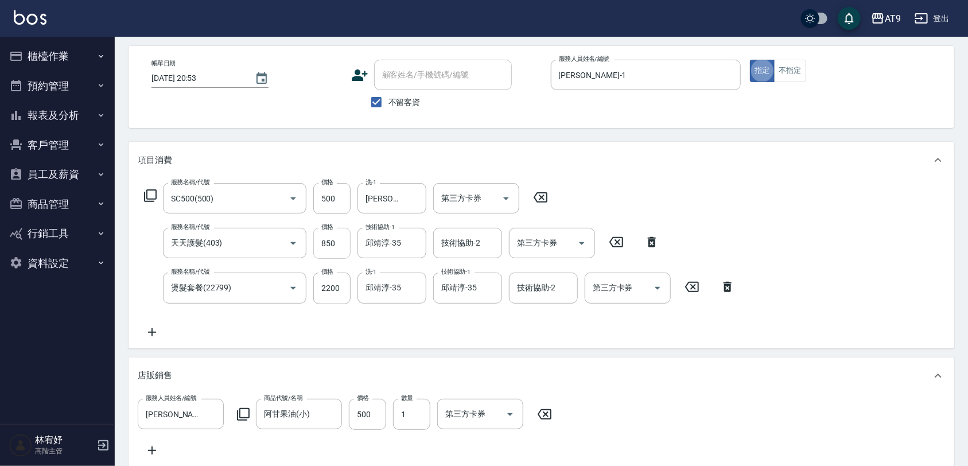
scroll to position [72, 0]
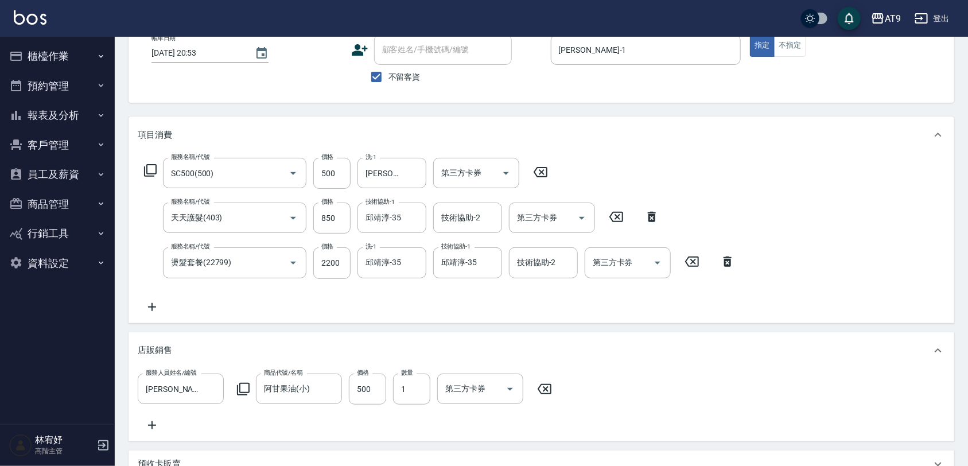
click at [650, 221] on icon at bounding box center [652, 217] width 8 height 10
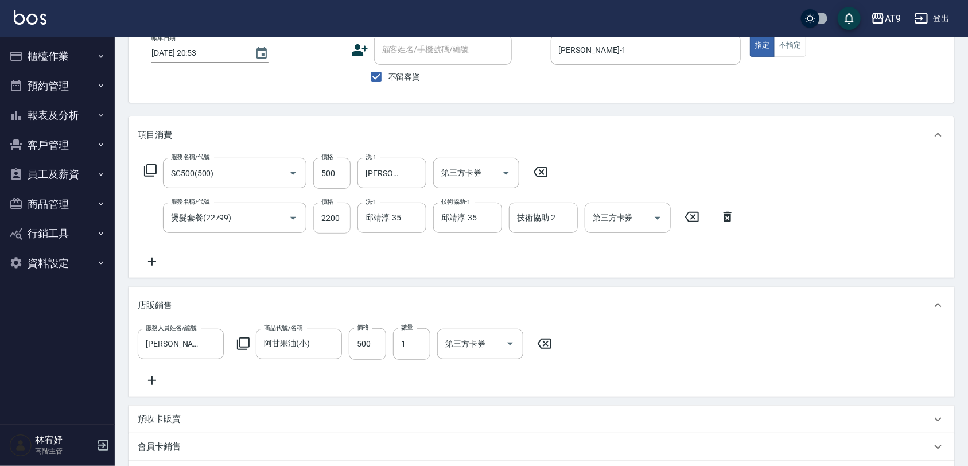
click at [333, 217] on input "2200" at bounding box center [331, 218] width 37 height 31
type input "3050"
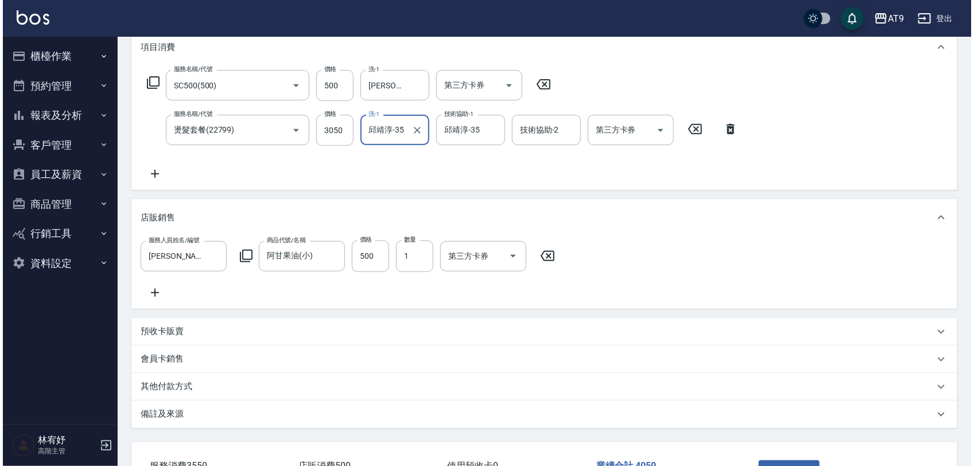
scroll to position [255, 0]
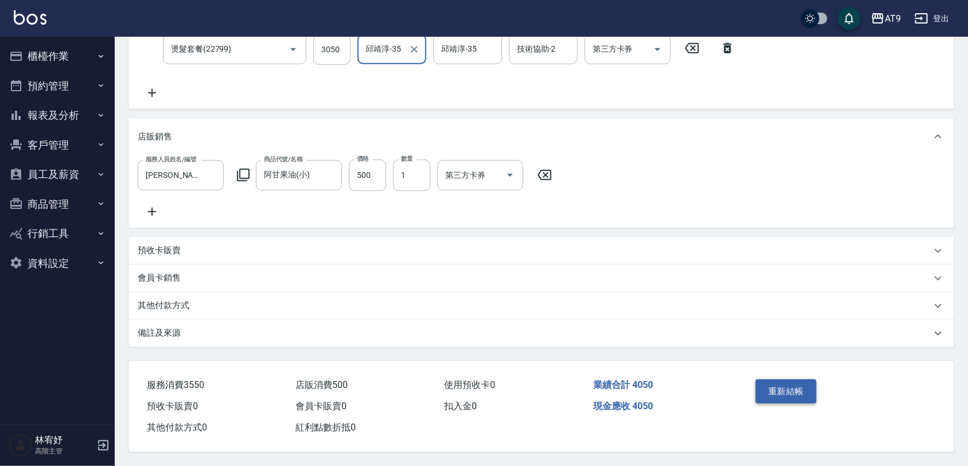
click at [787, 381] on button "重新結帳" at bounding box center [786, 391] width 61 height 24
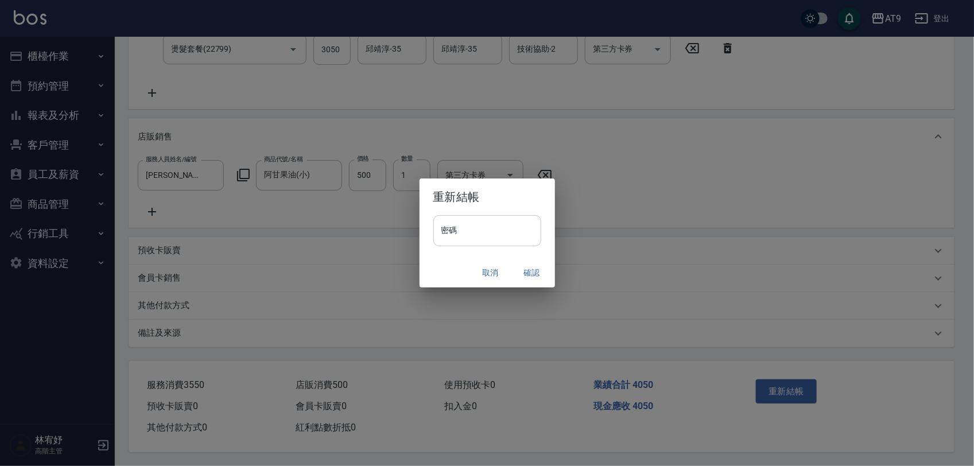
click at [508, 222] on input "密碼" at bounding box center [487, 230] width 108 height 31
drag, startPoint x: 508, startPoint y: 235, endPoint x: 315, endPoint y: 224, distance: 193.7
click at [315, 224] on div "**********" at bounding box center [487, 233] width 974 height 466
paste input "text"
type input "*******"
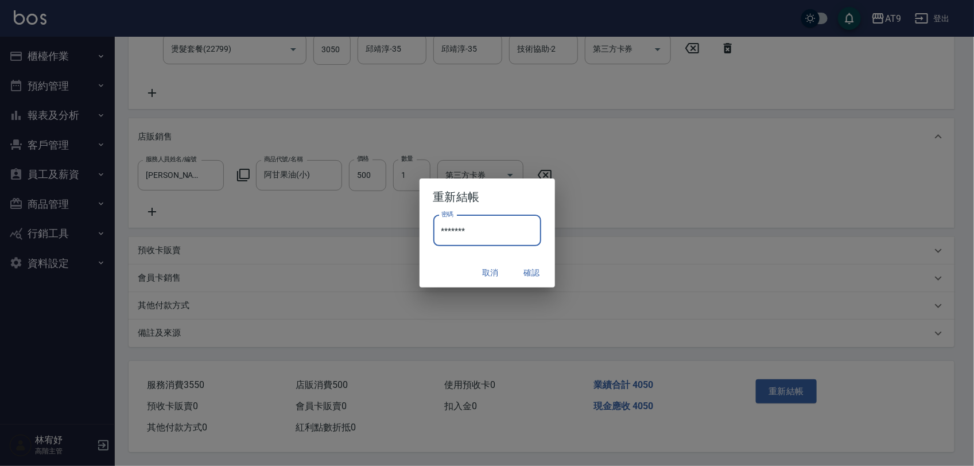
click at [534, 274] on button "確認" at bounding box center [532, 272] width 37 height 21
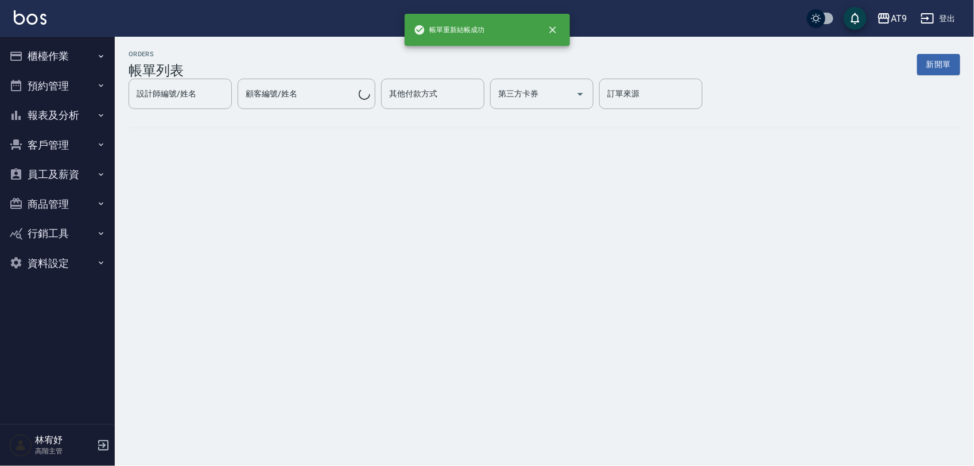
click at [78, 110] on button "報表及分析" at bounding box center [58, 115] width 106 height 30
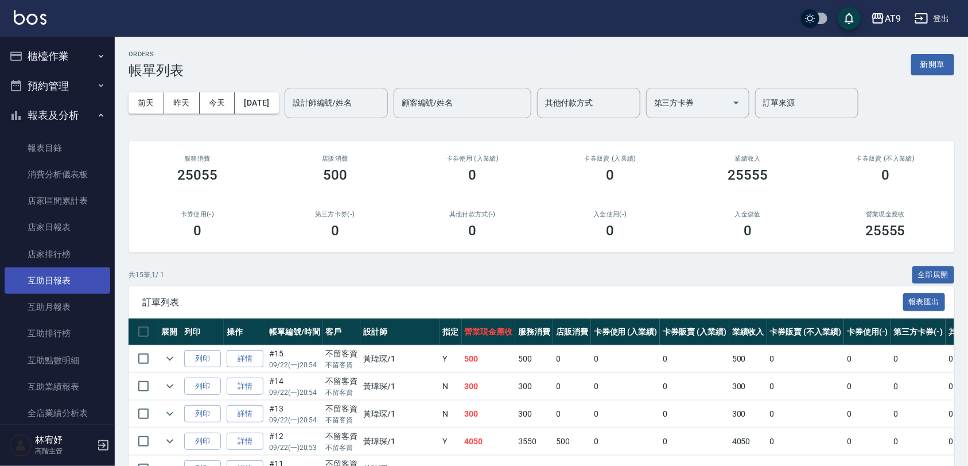
scroll to position [72, 0]
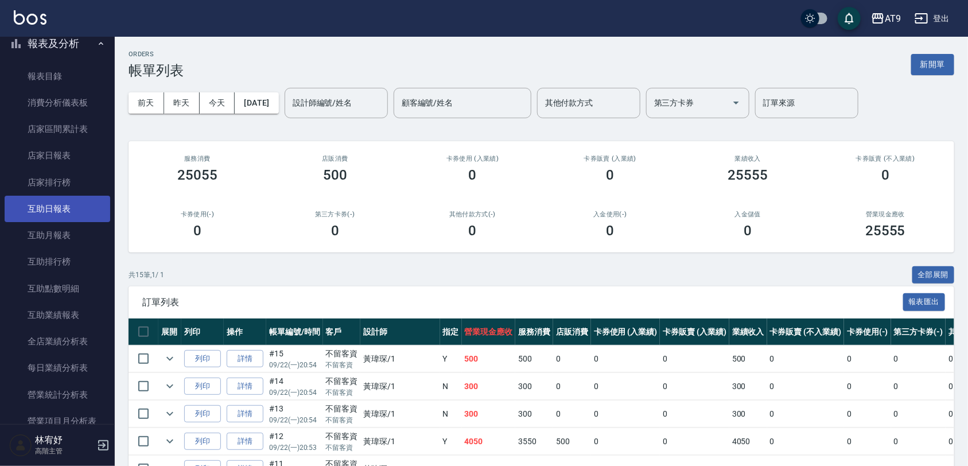
click at [71, 207] on link "互助日報表" at bounding box center [58, 209] width 106 height 26
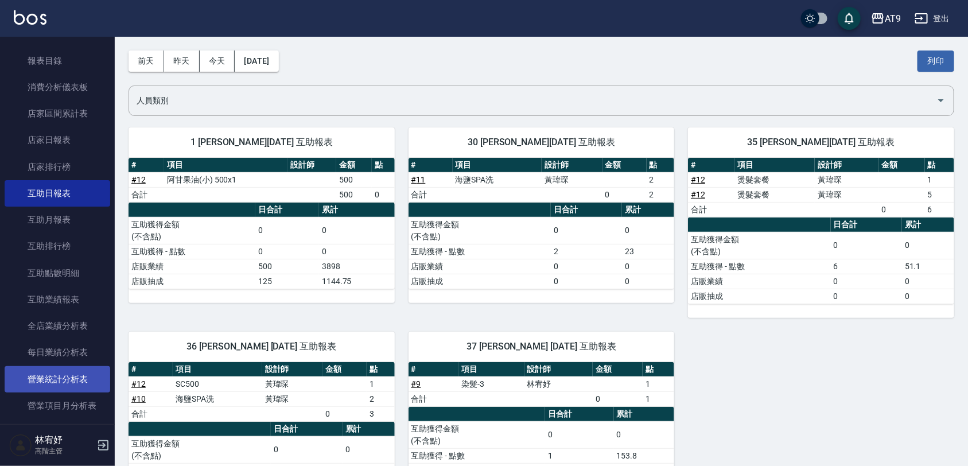
scroll to position [215, 0]
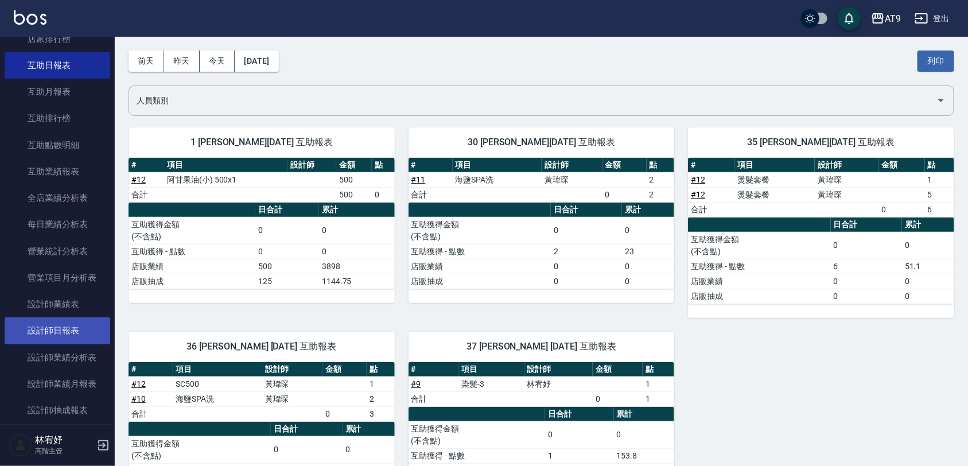
click at [79, 328] on link "設計師日報表" at bounding box center [58, 330] width 106 height 26
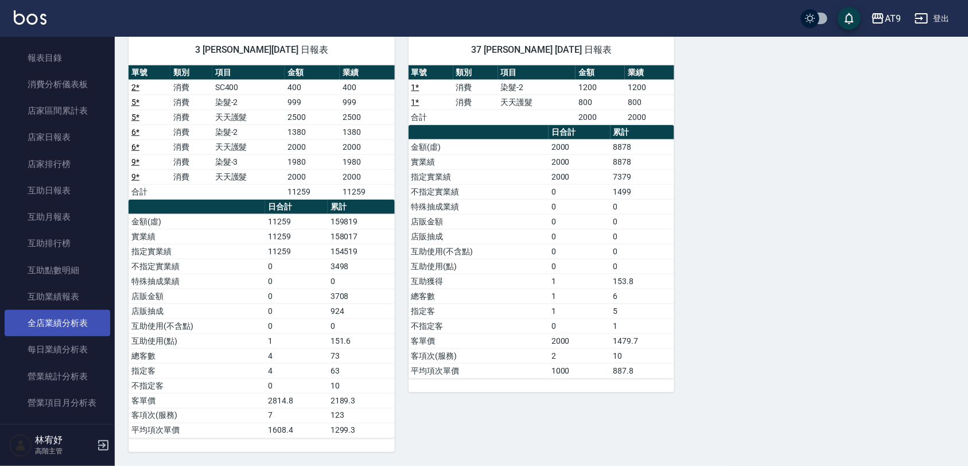
scroll to position [72, 0]
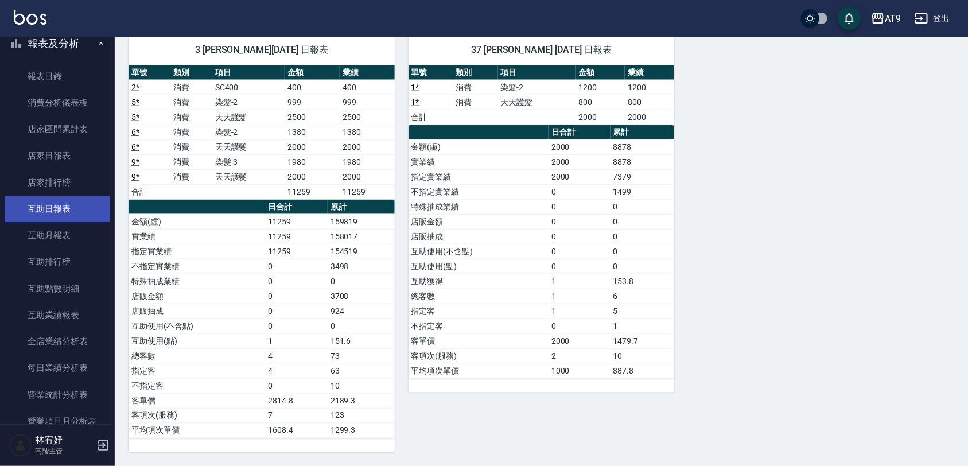
click at [75, 212] on link "互助日報表" at bounding box center [58, 209] width 106 height 26
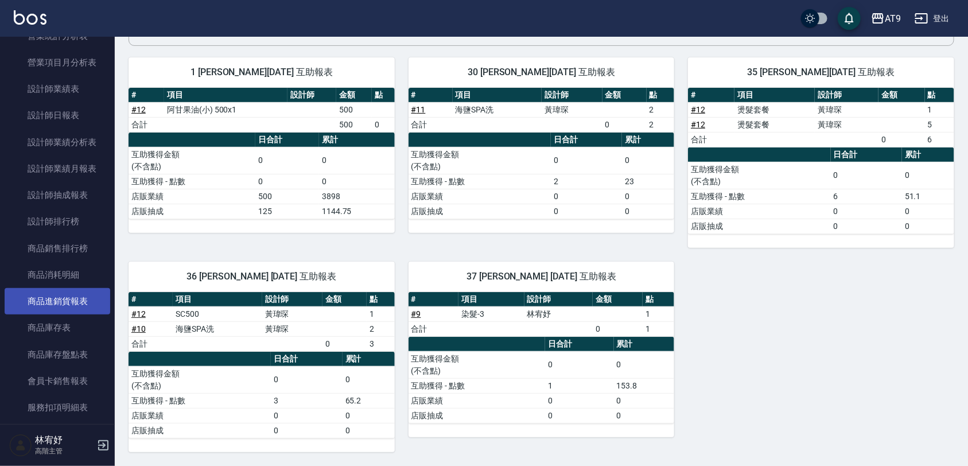
scroll to position [359, 0]
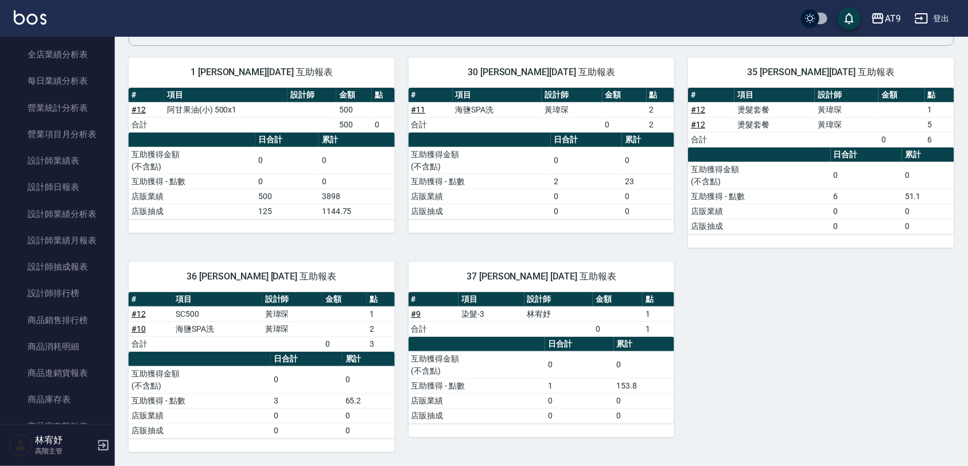
click at [936, 15] on button "登出" at bounding box center [932, 18] width 44 height 21
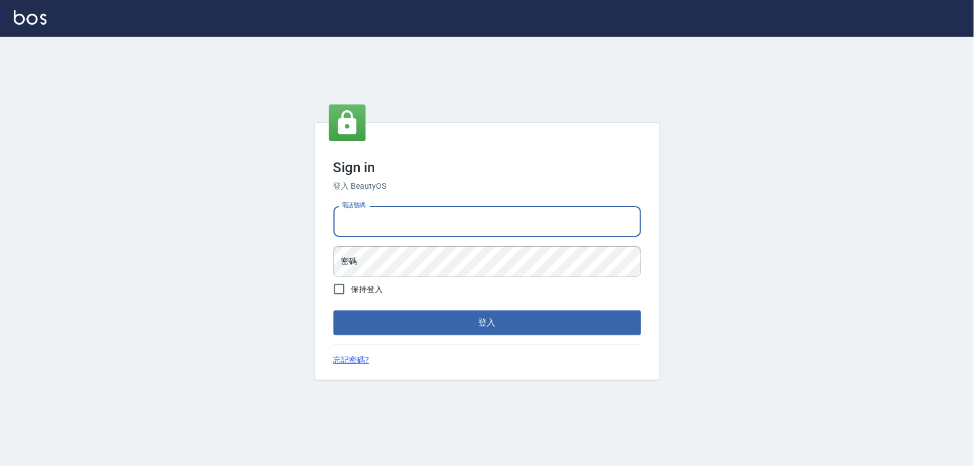
type input "0977019313"
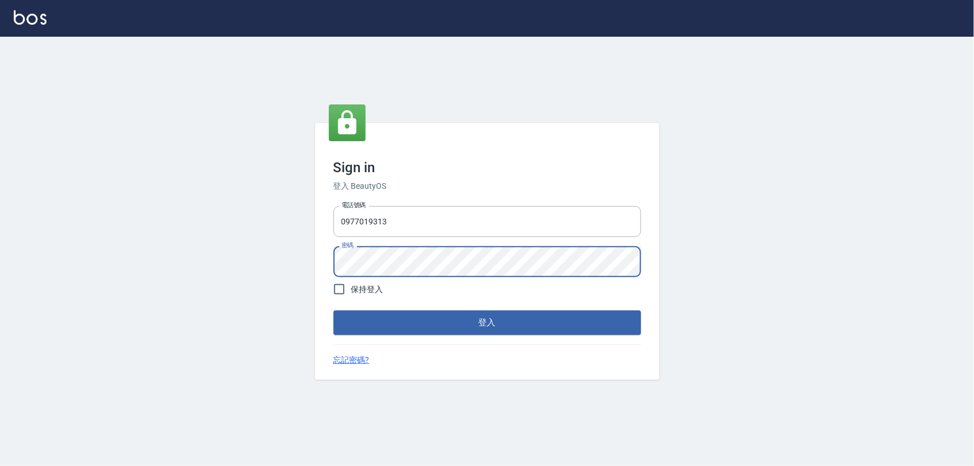
click at [333, 311] on button "登入" at bounding box center [487, 323] width 308 height 24
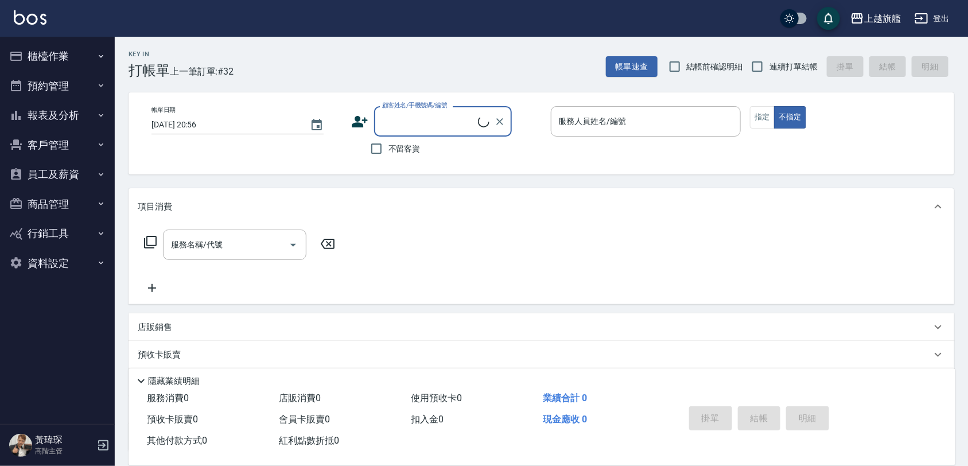
click at [75, 115] on button "報表及分析" at bounding box center [58, 115] width 106 height 30
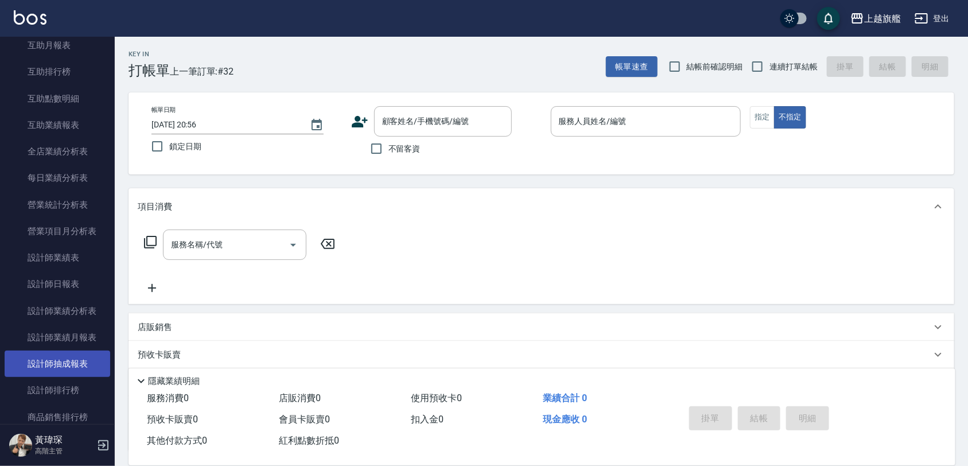
scroll to position [287, 0]
click at [82, 367] on link "設計師排行榜" at bounding box center [58, 365] width 106 height 26
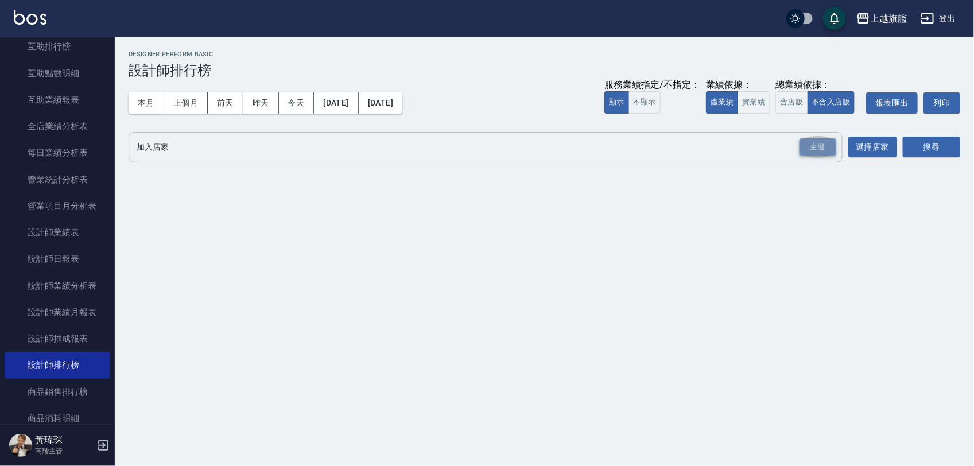
click at [819, 150] on div "全選" at bounding box center [818, 147] width 37 height 18
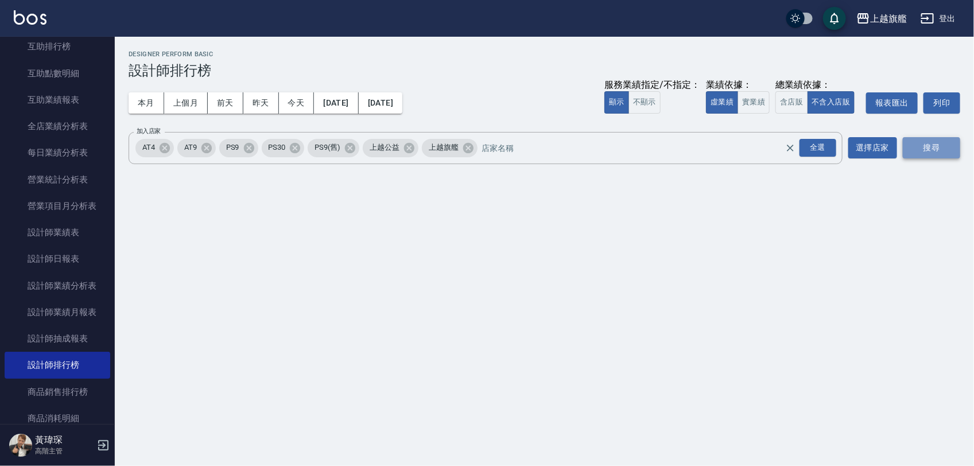
click at [952, 148] on button "搜尋" at bounding box center [931, 147] width 57 height 21
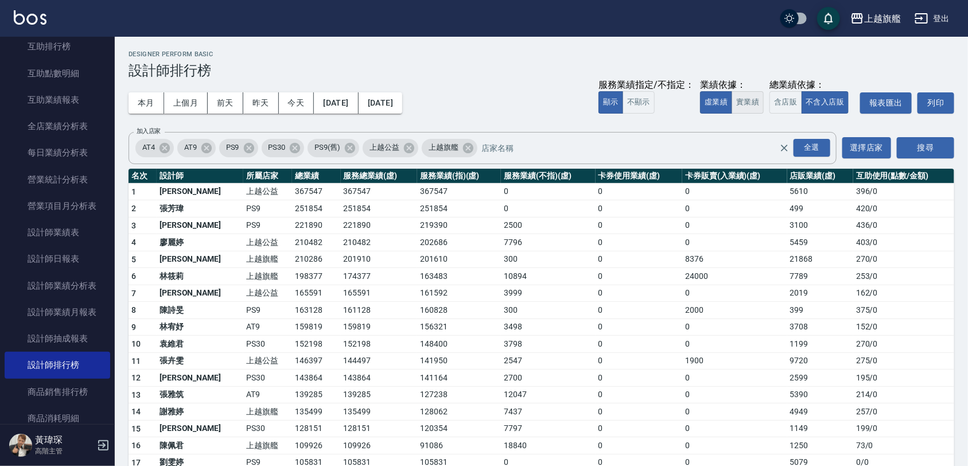
click at [743, 99] on button "實業績" at bounding box center [748, 102] width 32 height 22
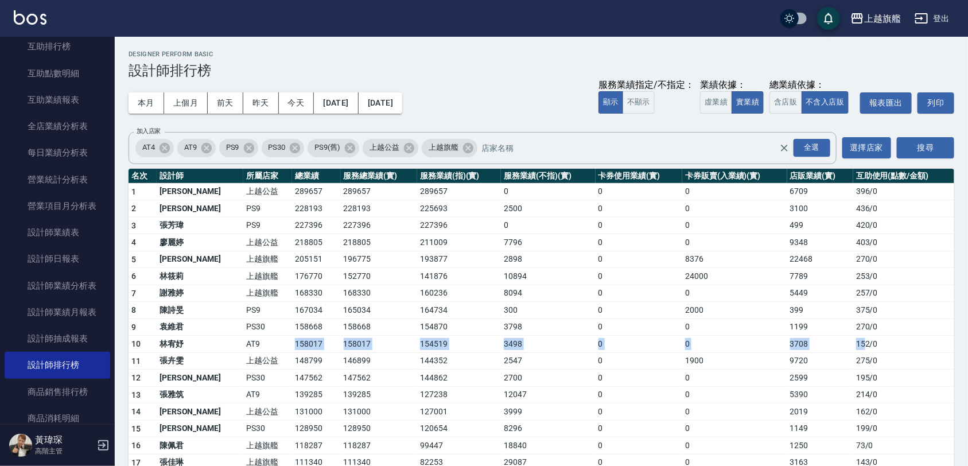
drag, startPoint x: 266, startPoint y: 342, endPoint x: 862, endPoint y: 342, distance: 595.8
click at [862, 342] on tr "10 林宥妤 AT9 158017 158017 154519 3498 0 0 3708 152 / 0" at bounding box center [542, 344] width 826 height 17
drag, startPoint x: 862, startPoint y: 342, endPoint x: 784, endPoint y: 352, distance: 78.1
click at [788, 352] on td "3708" at bounding box center [821, 344] width 67 height 17
click at [954, 18] on button "登出" at bounding box center [932, 18] width 44 height 21
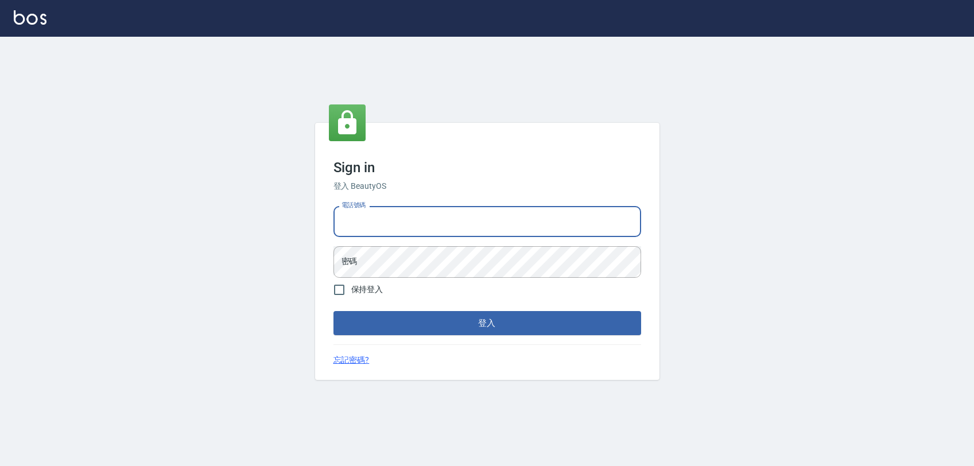
click at [451, 227] on input "電話號碼" at bounding box center [487, 221] width 308 height 31
type input "0968065108"
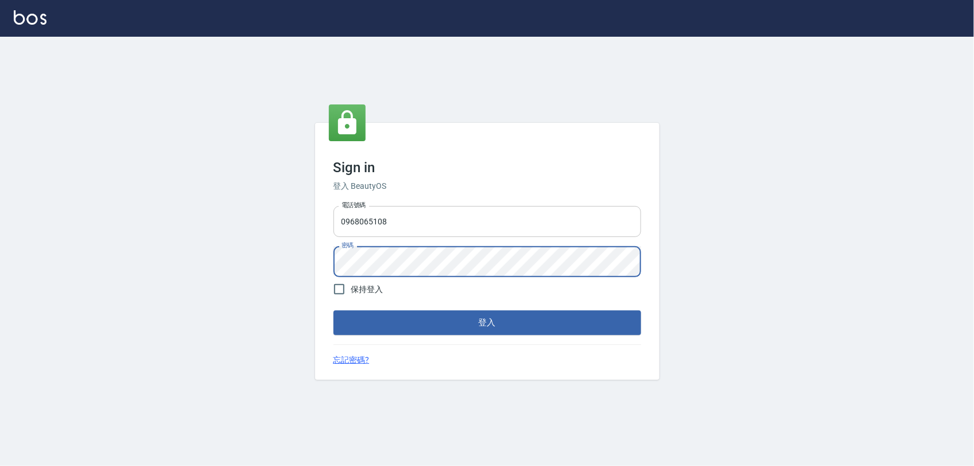
click at [333, 311] on button "登入" at bounding box center [487, 323] width 308 height 24
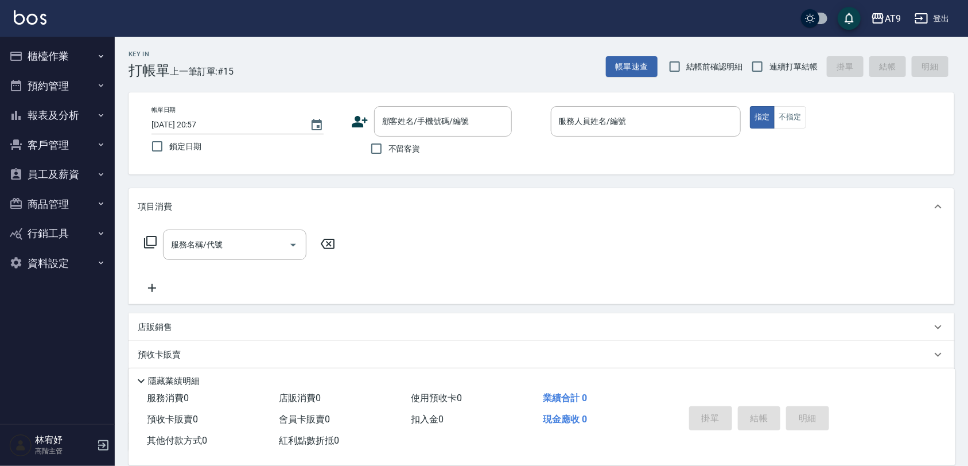
drag, startPoint x: 412, startPoint y: 267, endPoint x: 355, endPoint y: 57, distance: 217.6
click at [355, 57] on div "Key In 打帳單 上一筆訂單:#15 帳單速查 結帳前確認明細 連續打單結帳 掛單 結帳 明細" at bounding box center [535, 58] width 840 height 42
click at [393, 145] on span "不留客資" at bounding box center [405, 149] width 32 height 12
click at [389, 145] on input "不留客資" at bounding box center [376, 149] width 24 height 24
checkbox input "true"
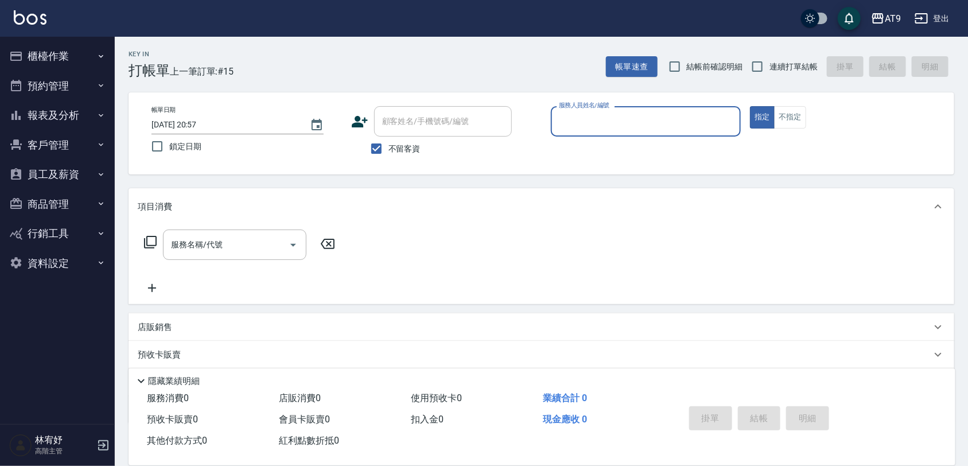
click at [84, 113] on button "報表及分析" at bounding box center [58, 115] width 106 height 30
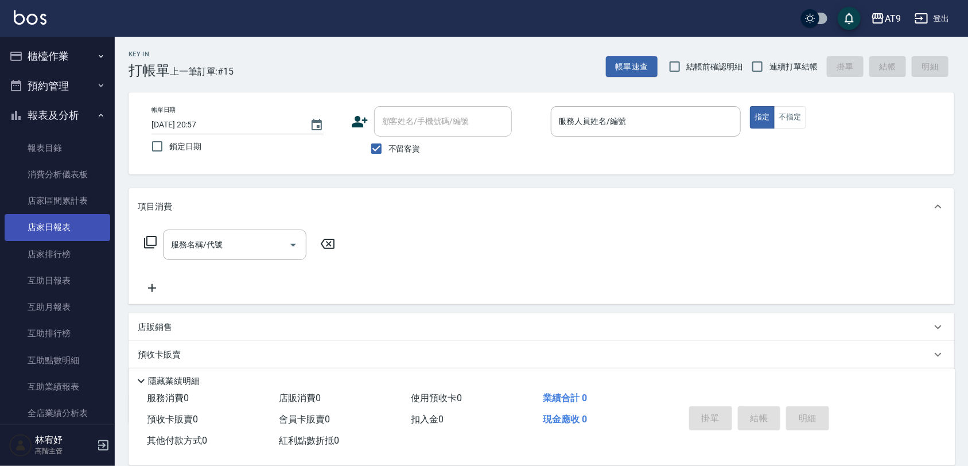
click at [75, 216] on link "店家日報表" at bounding box center [58, 227] width 106 height 26
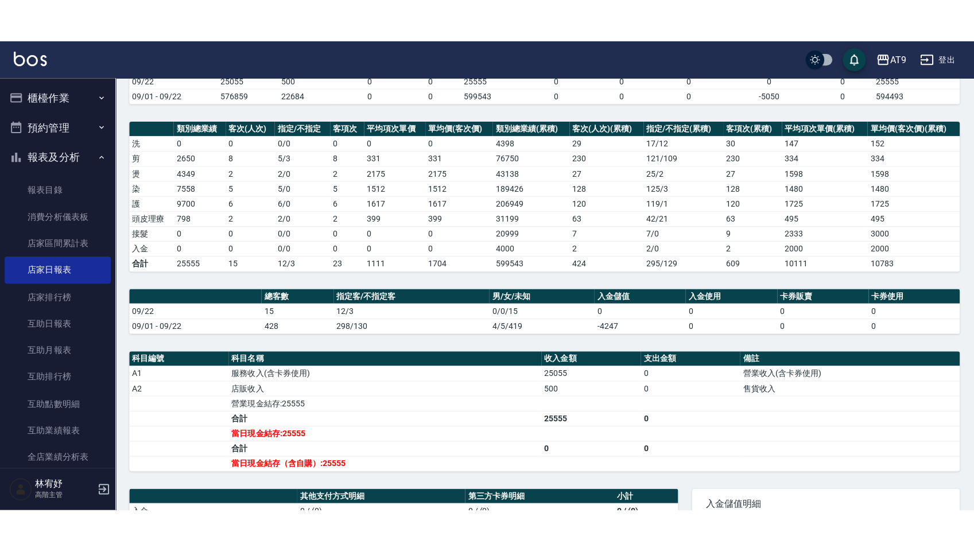
scroll to position [143, 0]
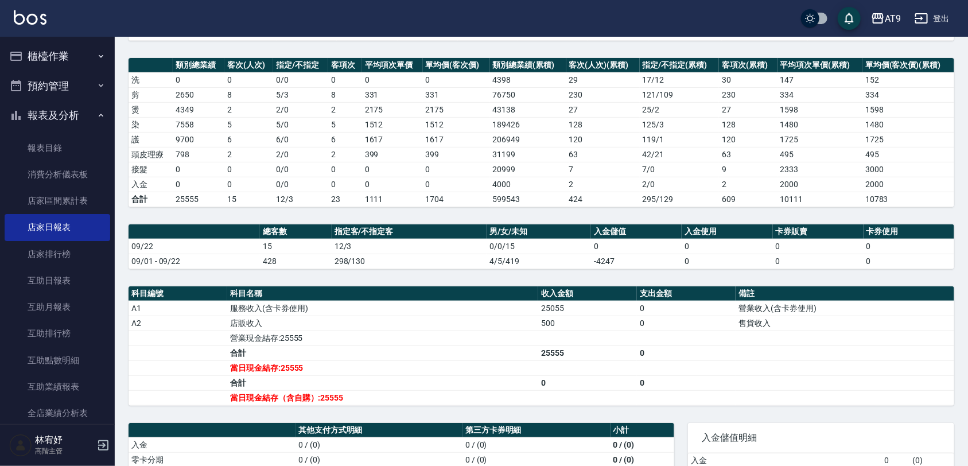
click at [534, 326] on td "店販收入" at bounding box center [382, 323] width 311 height 15
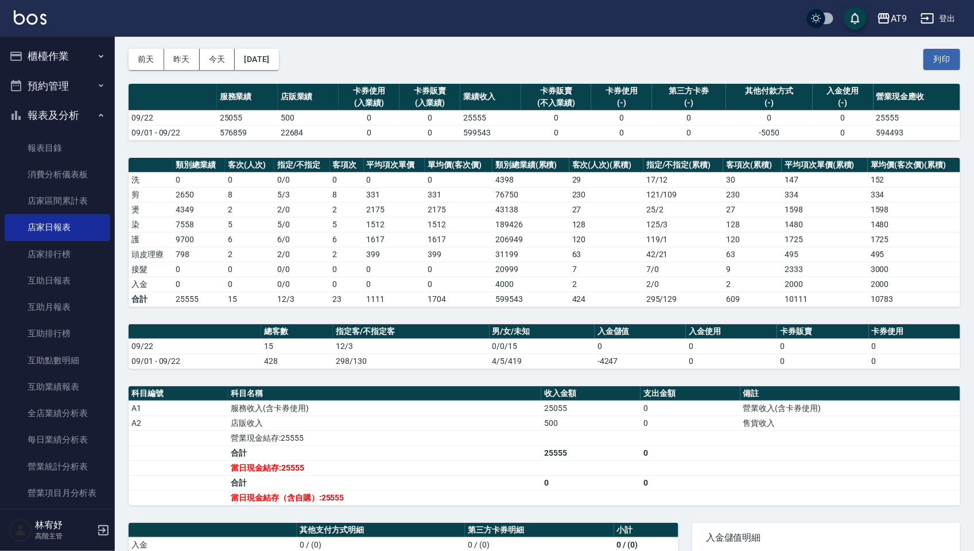
scroll to position [42, 0]
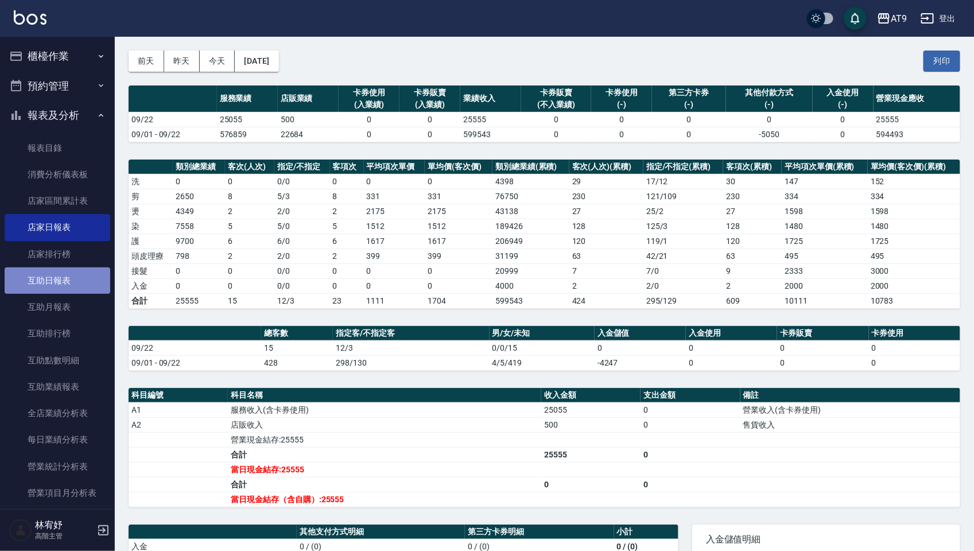
click at [93, 279] on link "互助日報表" at bounding box center [58, 280] width 106 height 26
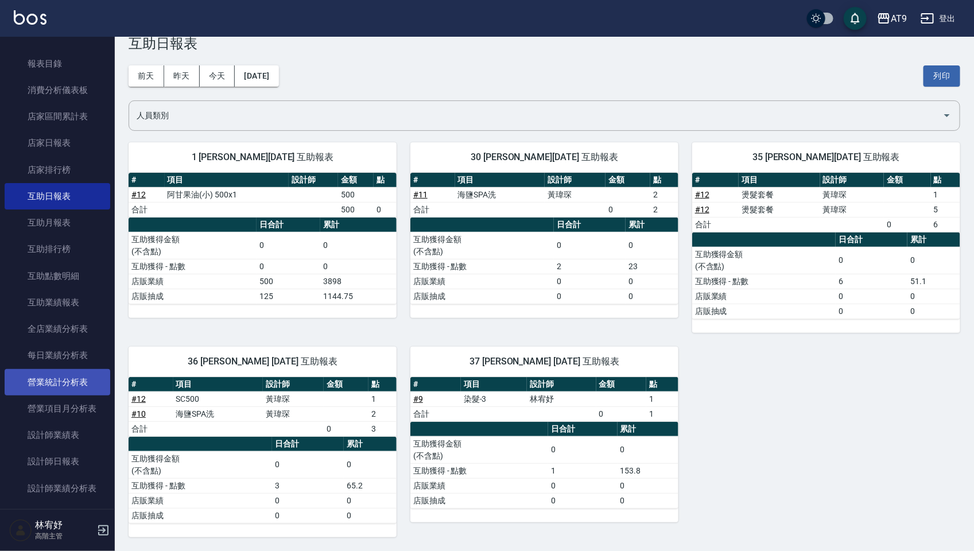
scroll to position [143, 0]
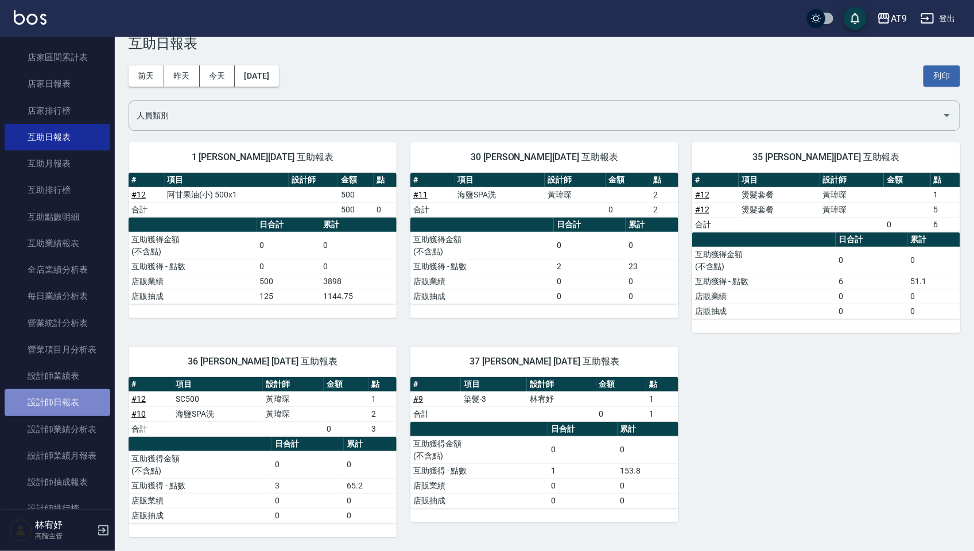
click at [70, 394] on link "設計師日報表" at bounding box center [58, 402] width 106 height 26
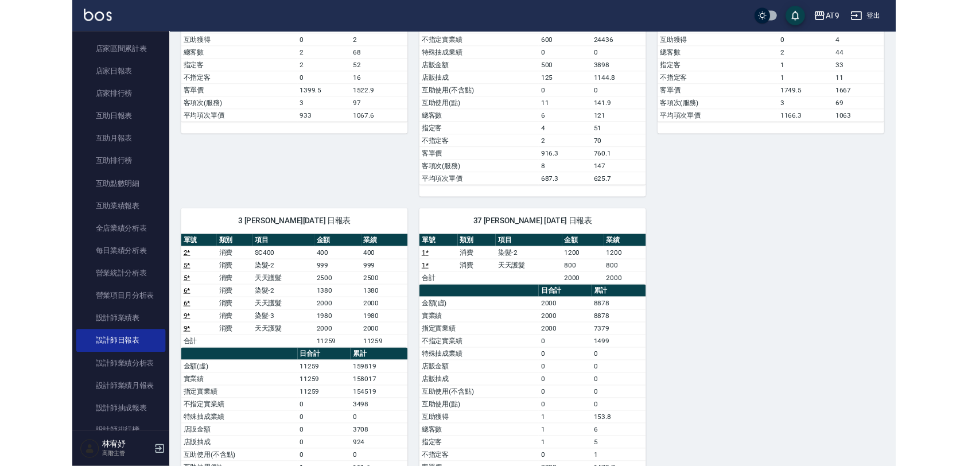
scroll to position [475, 0]
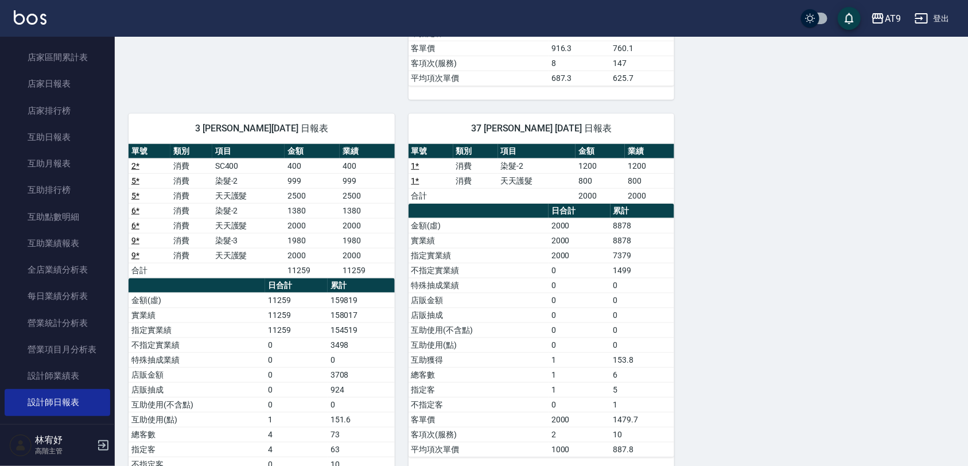
click at [944, 25] on button "登出" at bounding box center [932, 18] width 44 height 21
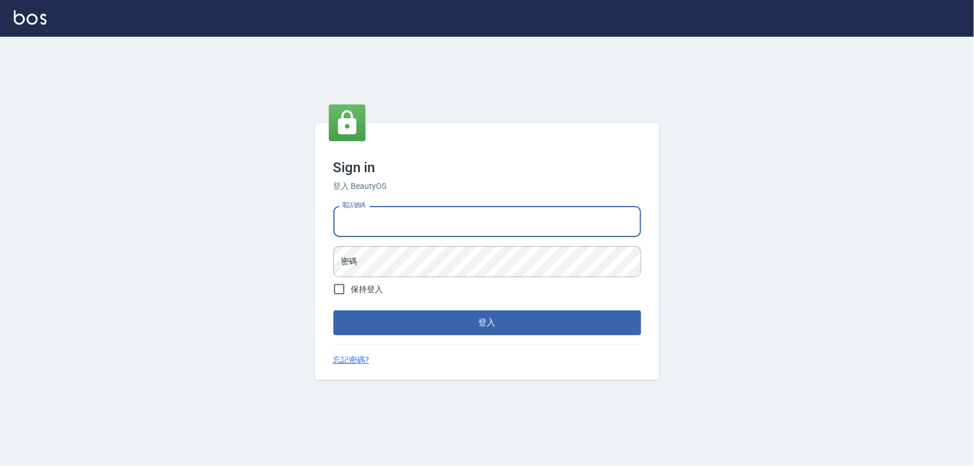
type input "0975151920"
